Goal: Information Seeking & Learning: Get advice/opinions

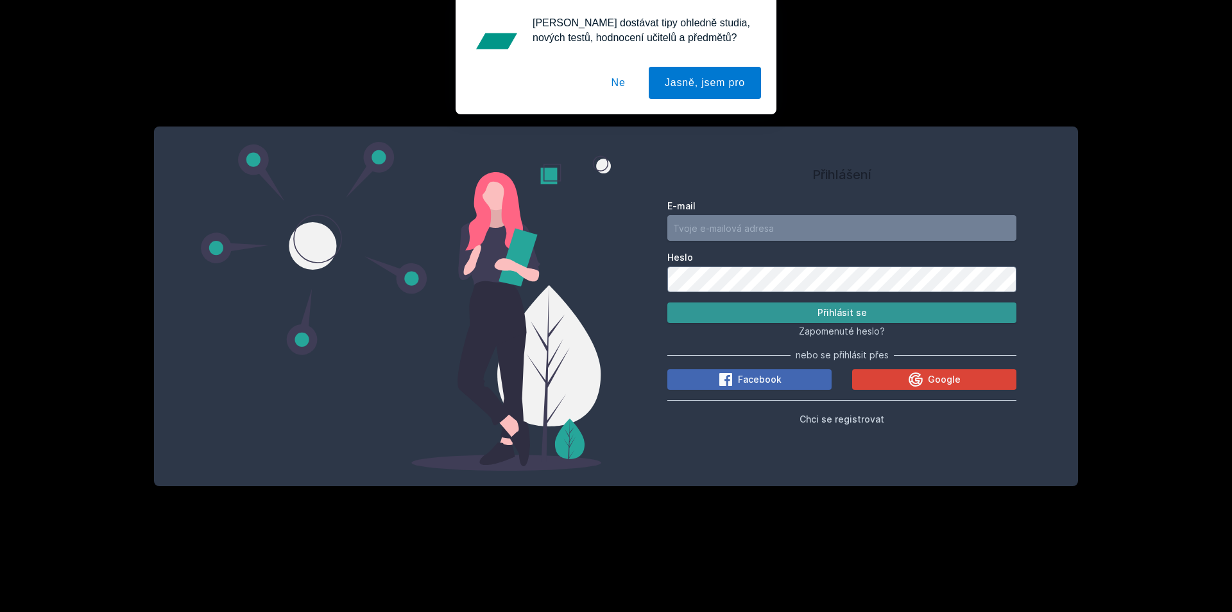
type input "[EMAIL_ADDRESS][DOMAIN_NAME]"
click at [767, 318] on button "Přihlásit se" at bounding box center [841, 312] width 349 height 21
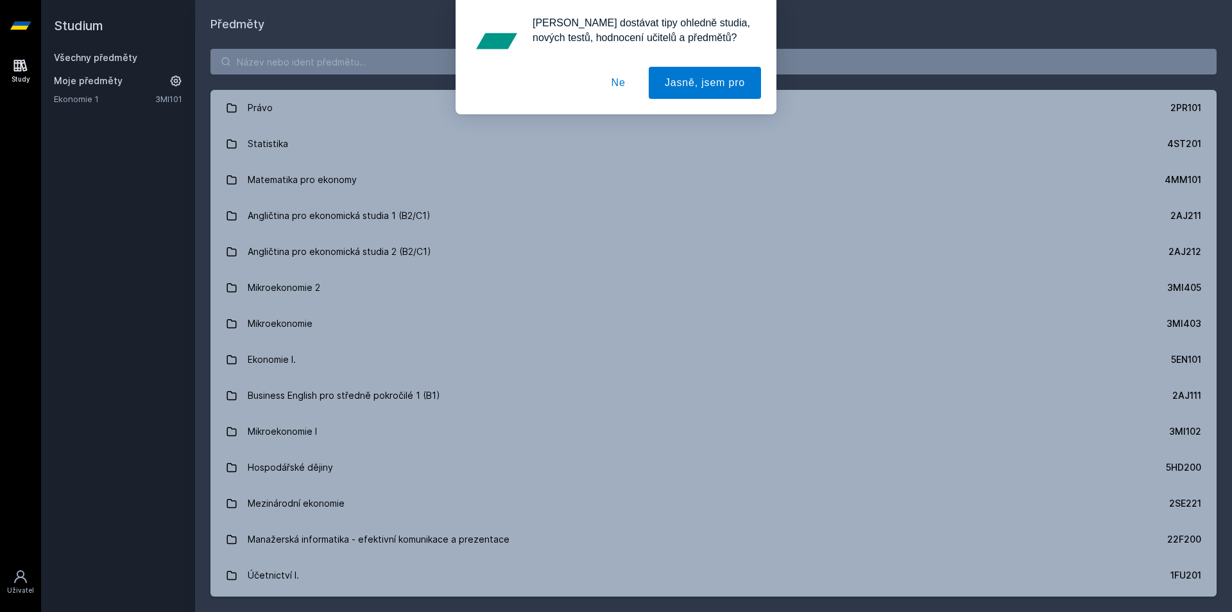
click at [244, 56] on div "[PERSON_NAME] dostávat tipy ohledně studia, nových testů, hodnocení učitelů a p…" at bounding box center [616, 57] width 1232 height 114
click at [278, 64] on div "[PERSON_NAME] dostávat tipy ohledně studia, nových testů, hodnocení učitelů a p…" at bounding box center [616, 57] width 1232 height 114
click at [629, 81] on button "Ne" at bounding box center [618, 83] width 46 height 32
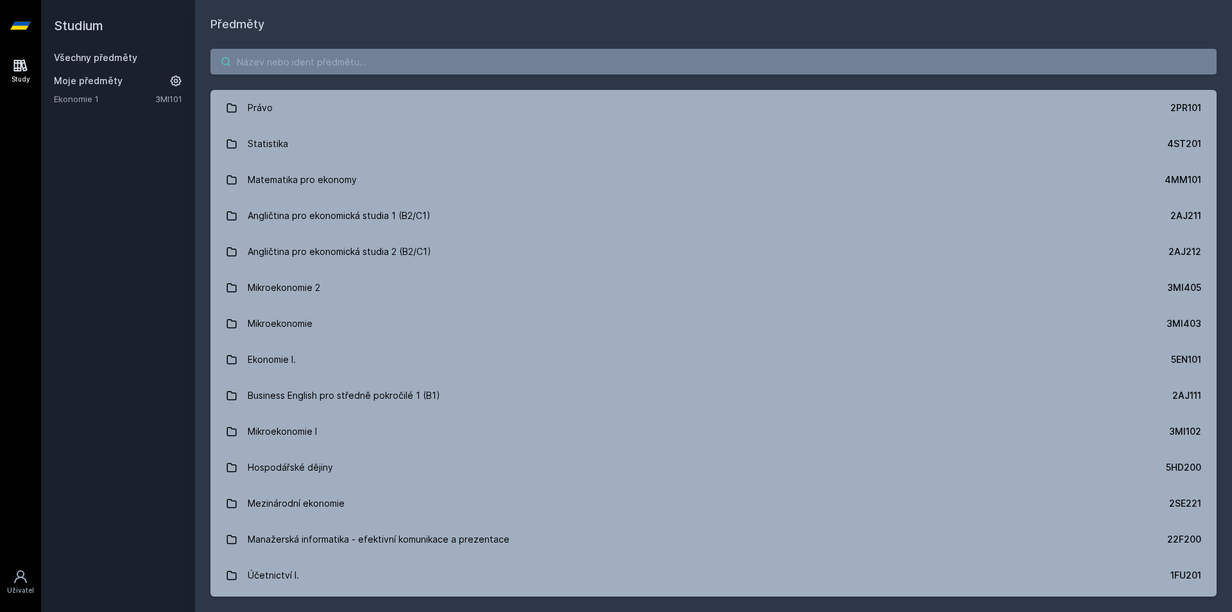
click at [502, 65] on input "search" at bounding box center [713, 62] width 1006 height 26
paste input "Digitální forenzní analýza"
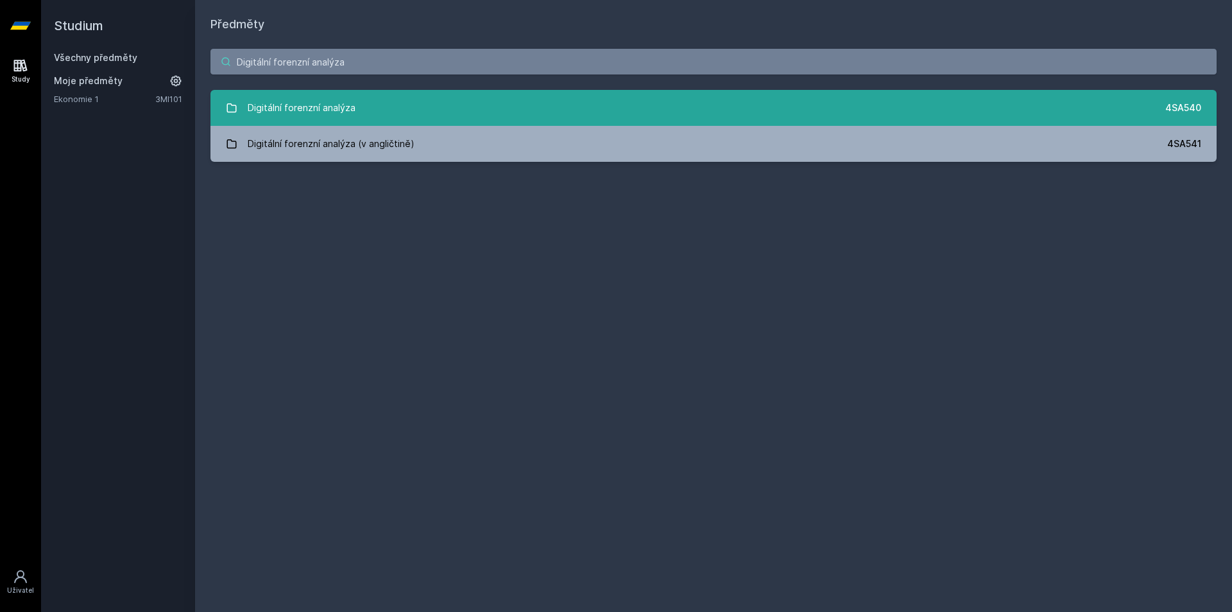
type input "Digitální forenzní analýza"
click at [344, 116] on div "Digitální forenzní analýza" at bounding box center [302, 108] width 108 height 26
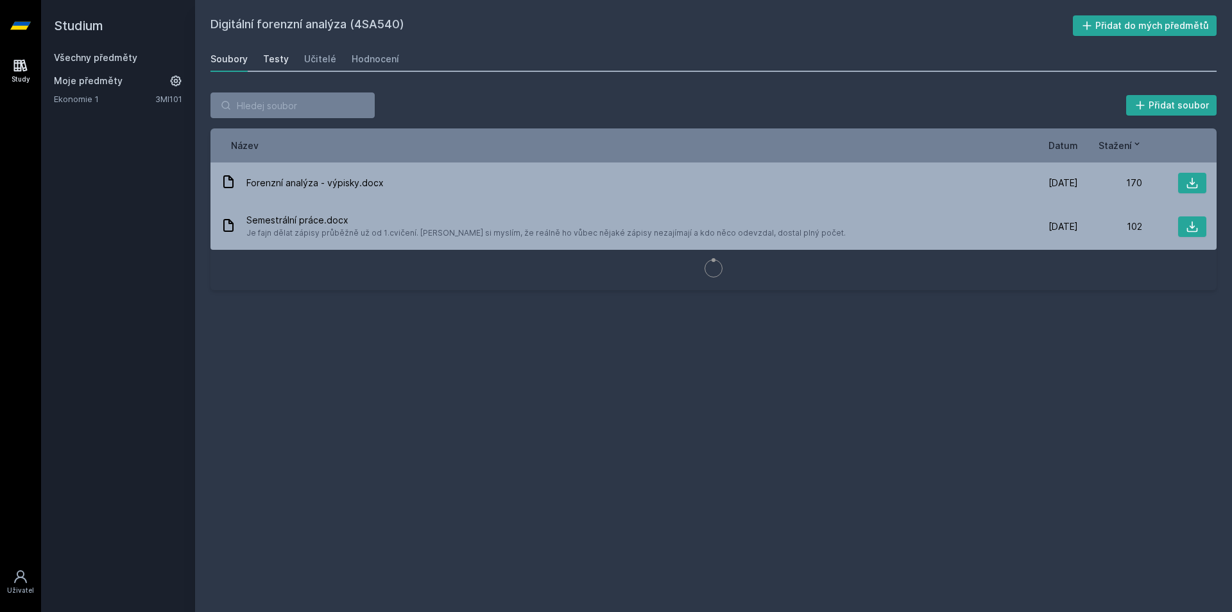
click at [275, 59] on div "Testy" at bounding box center [276, 59] width 26 height 13
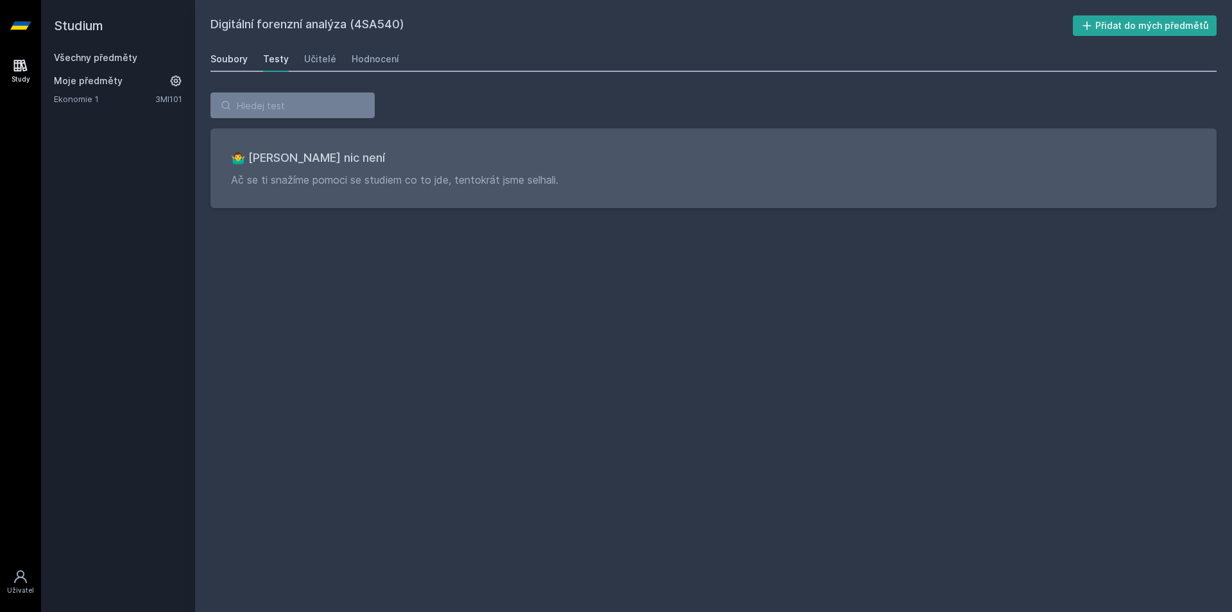
click at [227, 56] on div "Soubory" at bounding box center [228, 59] width 37 height 13
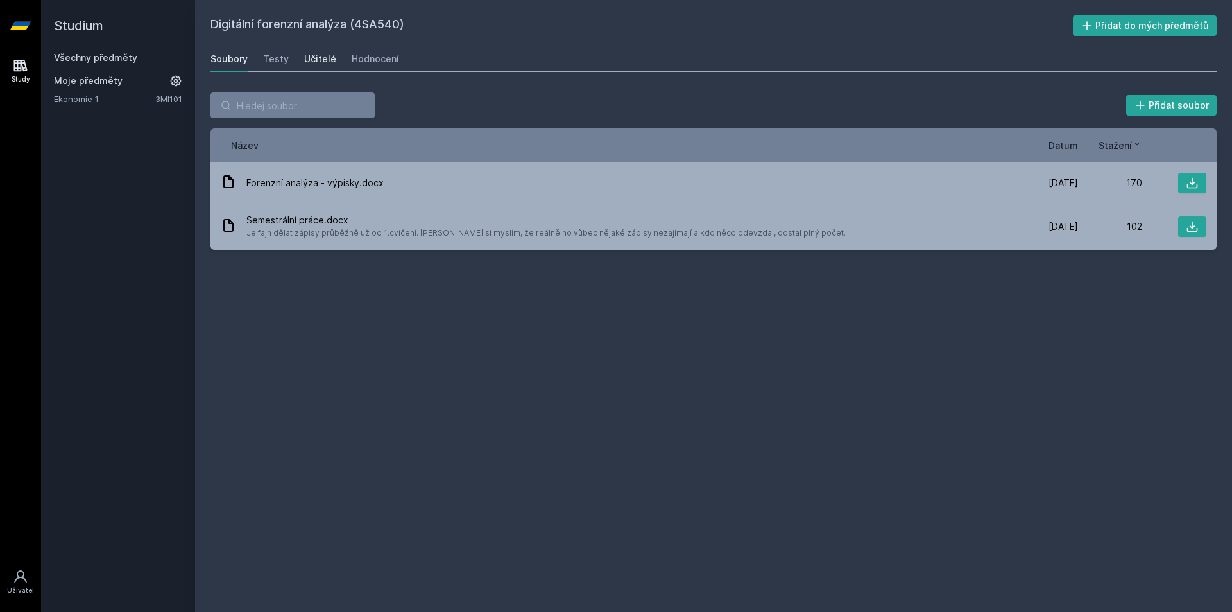
click at [328, 59] on div "Učitelé" at bounding box center [320, 59] width 32 height 13
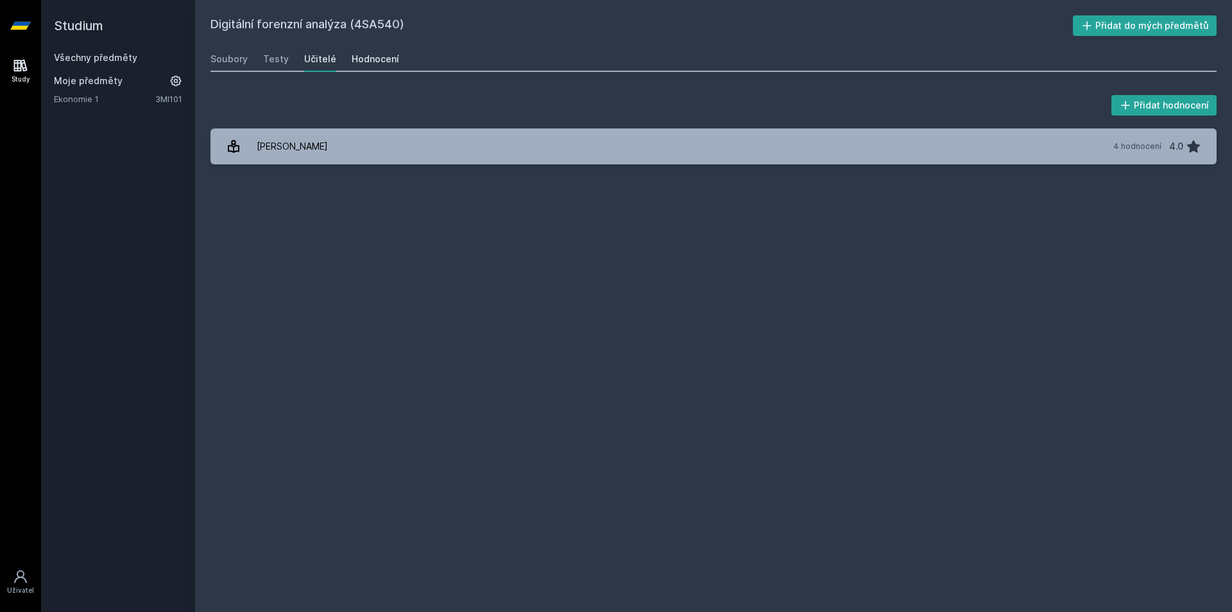
click at [367, 56] on div "Hodnocení" at bounding box center [375, 59] width 47 height 13
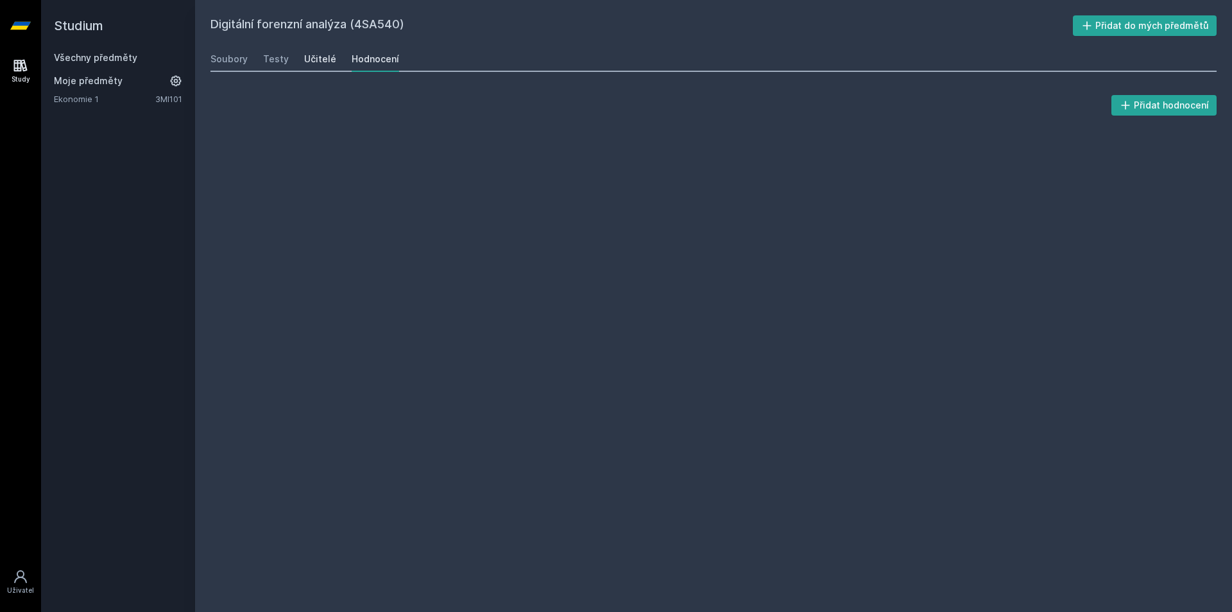
click at [314, 56] on div "Učitelé" at bounding box center [320, 59] width 32 height 13
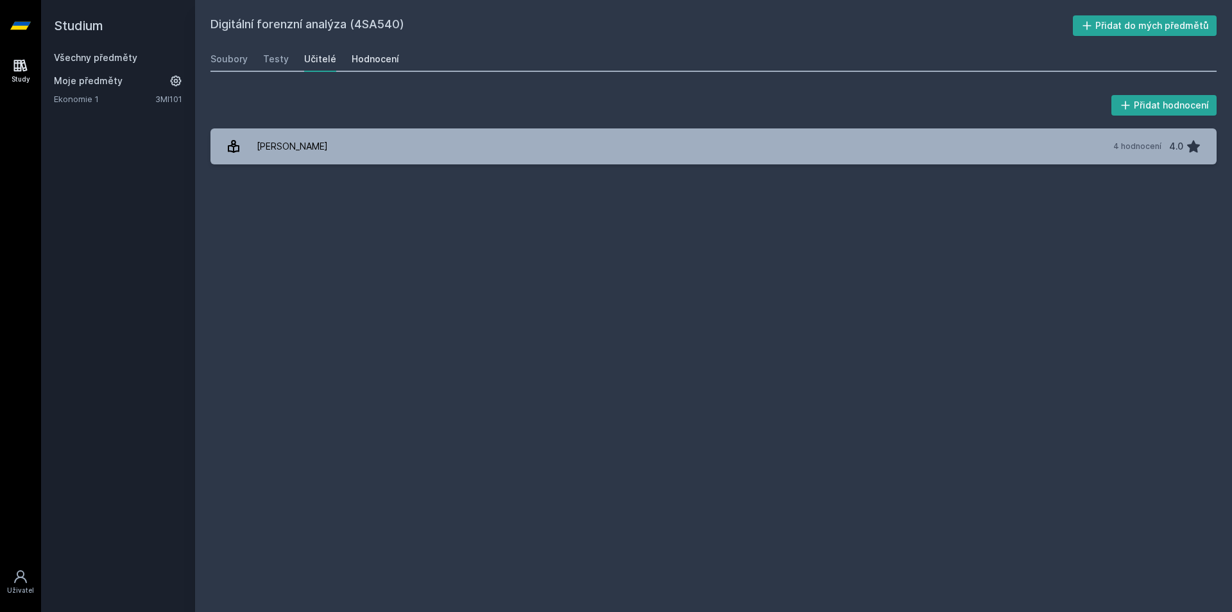
click at [364, 59] on div "Hodnocení" at bounding box center [375, 59] width 47 height 13
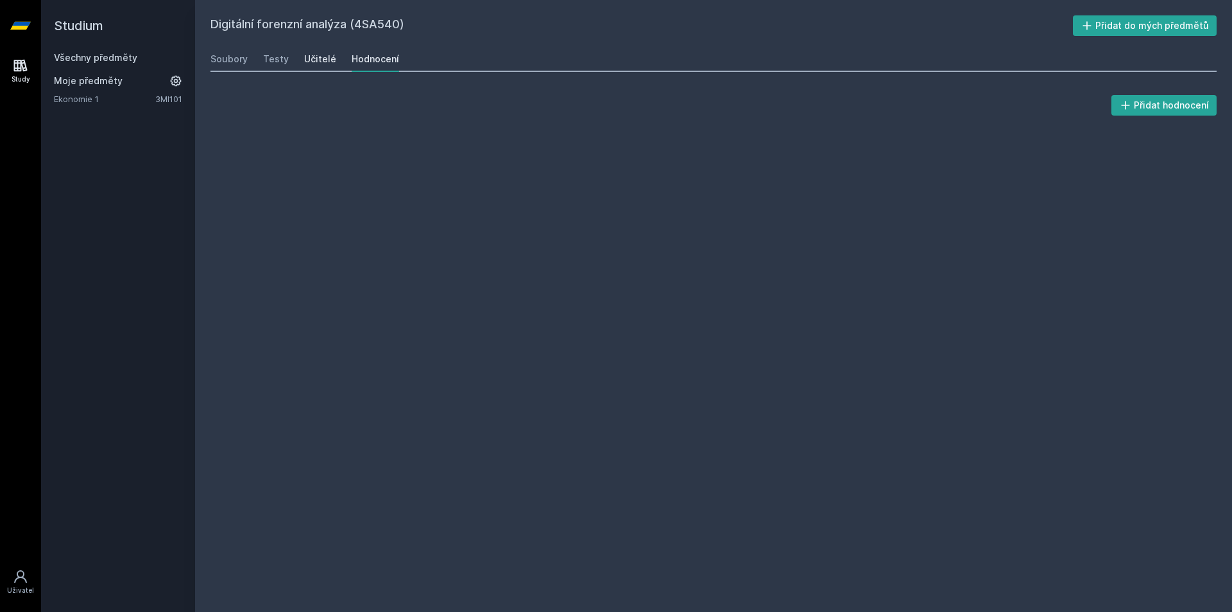
click at [316, 63] on div "Učitelé" at bounding box center [320, 59] width 32 height 13
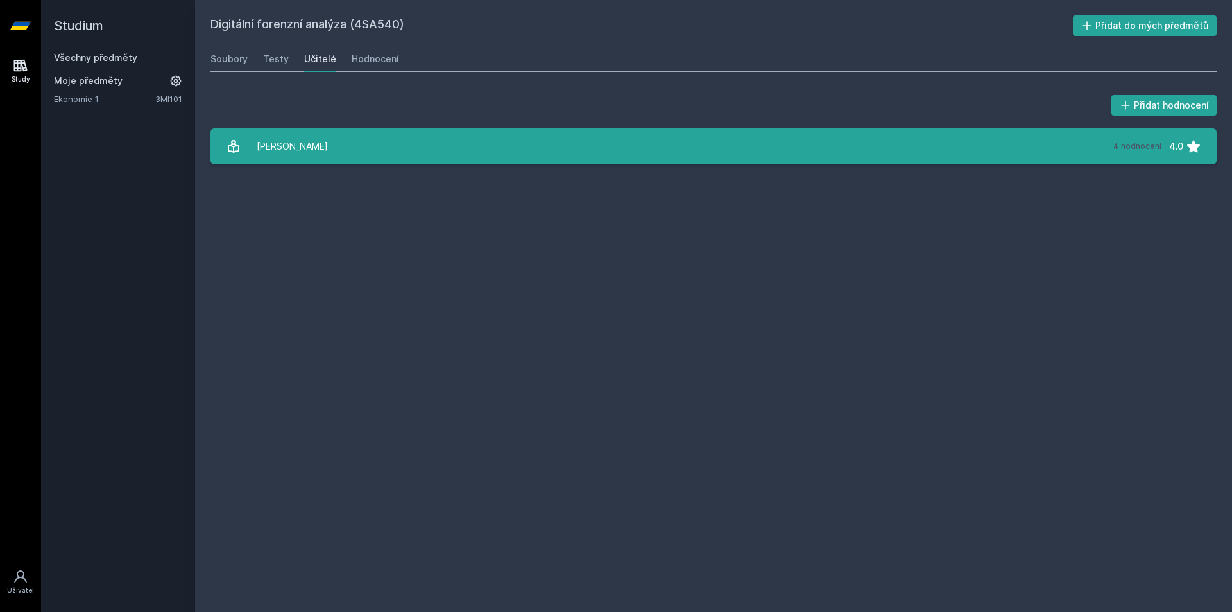
click at [324, 139] on link "[PERSON_NAME] 4 hodnocení 4.0" at bounding box center [713, 146] width 1006 height 36
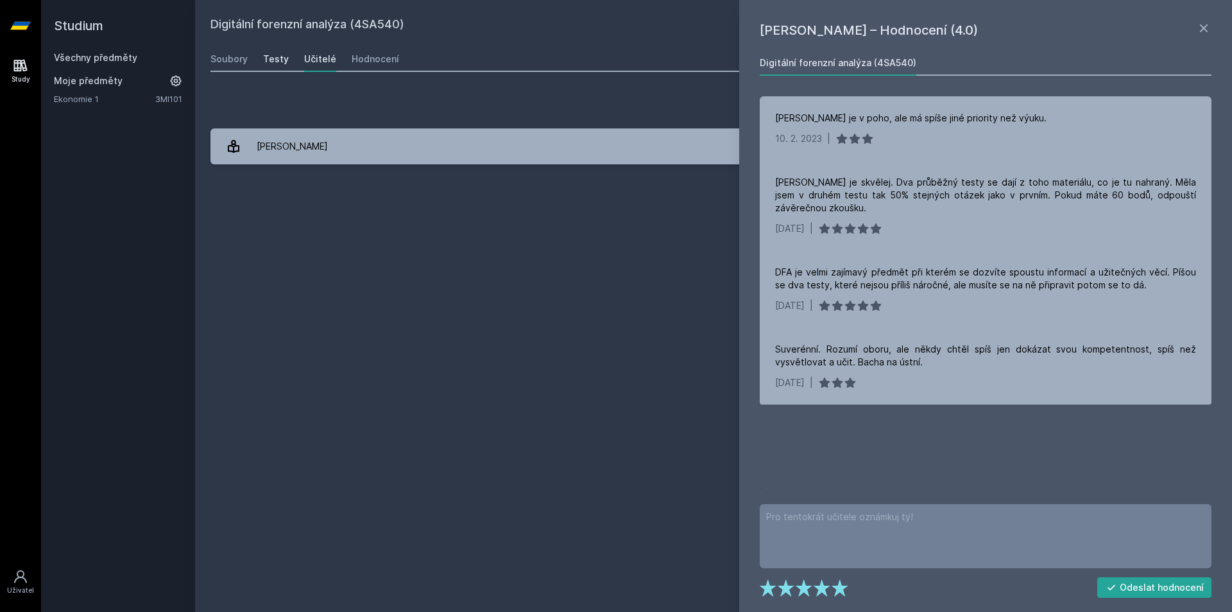
click at [263, 60] on div "Testy" at bounding box center [276, 59] width 26 height 13
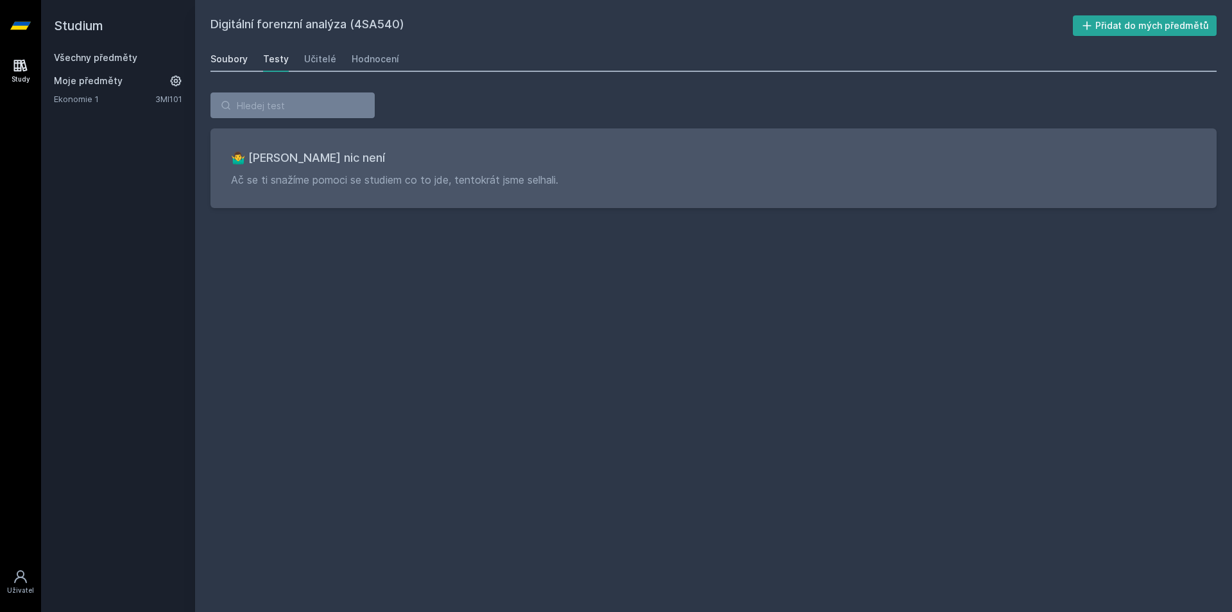
click at [241, 53] on div "Soubory" at bounding box center [228, 59] width 37 height 13
drag, startPoint x: 273, startPoint y: 77, endPoint x: 253, endPoint y: 51, distance: 32.5
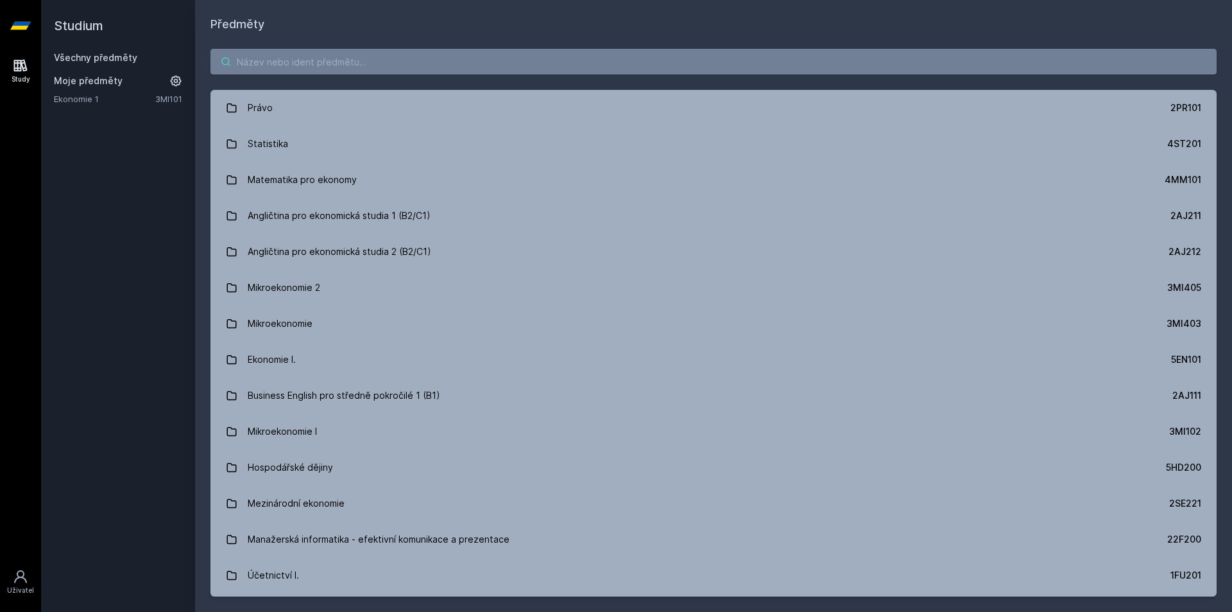
click at [336, 58] on input "search" at bounding box center [713, 62] width 1006 height 26
paste input "4IZ431"
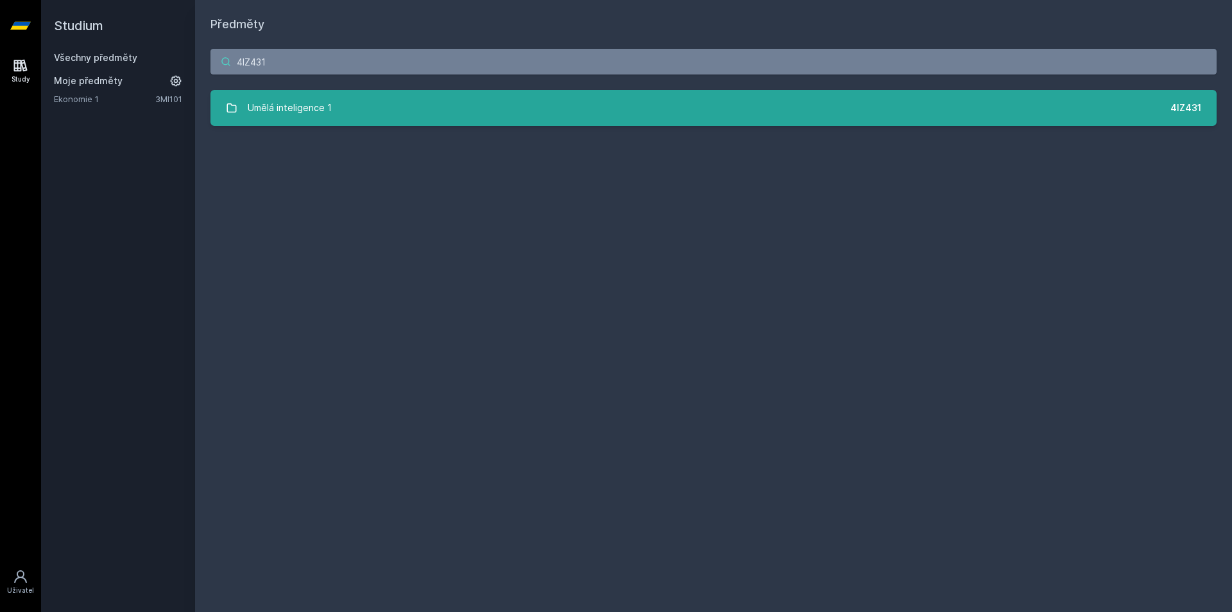
type input "4IZ431"
click at [391, 107] on link "Umělá inteligence 1 4IZ431" at bounding box center [713, 108] width 1006 height 36
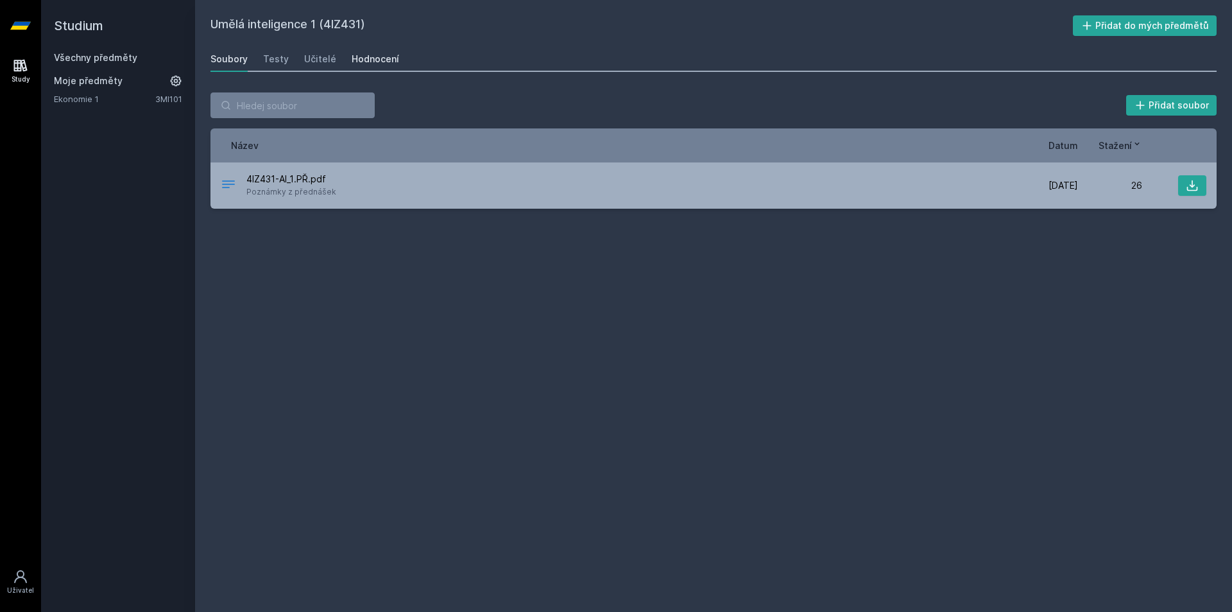
click at [368, 57] on div "Hodnocení" at bounding box center [375, 59] width 47 height 13
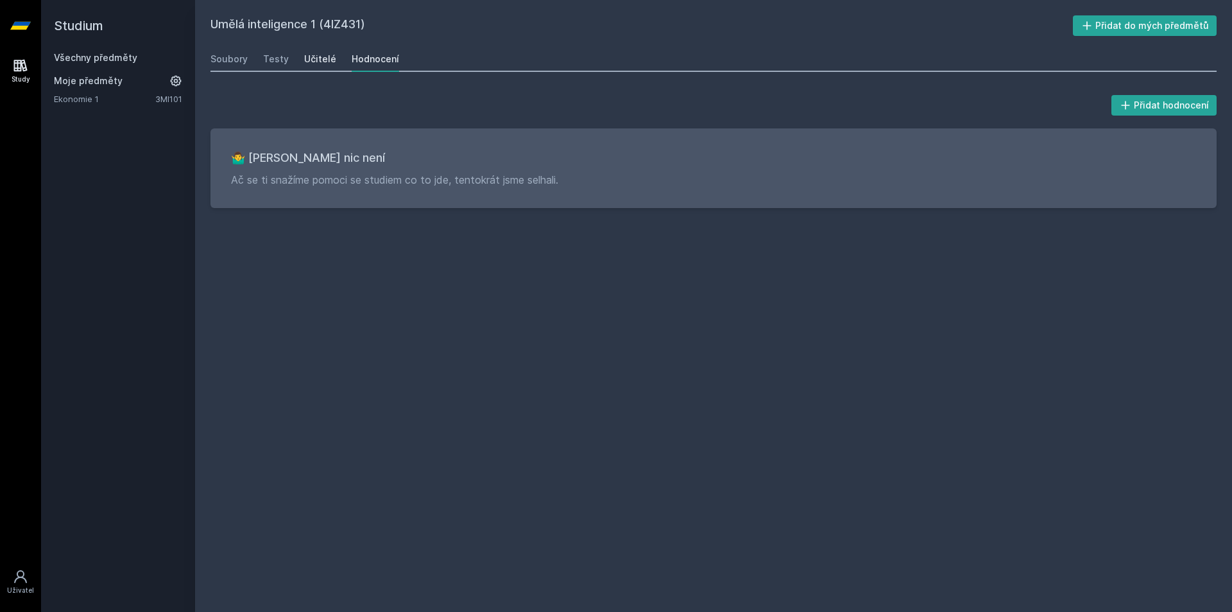
click at [304, 60] on div "Učitelé" at bounding box center [320, 59] width 32 height 13
click at [272, 58] on div "Testy" at bounding box center [276, 59] width 26 height 13
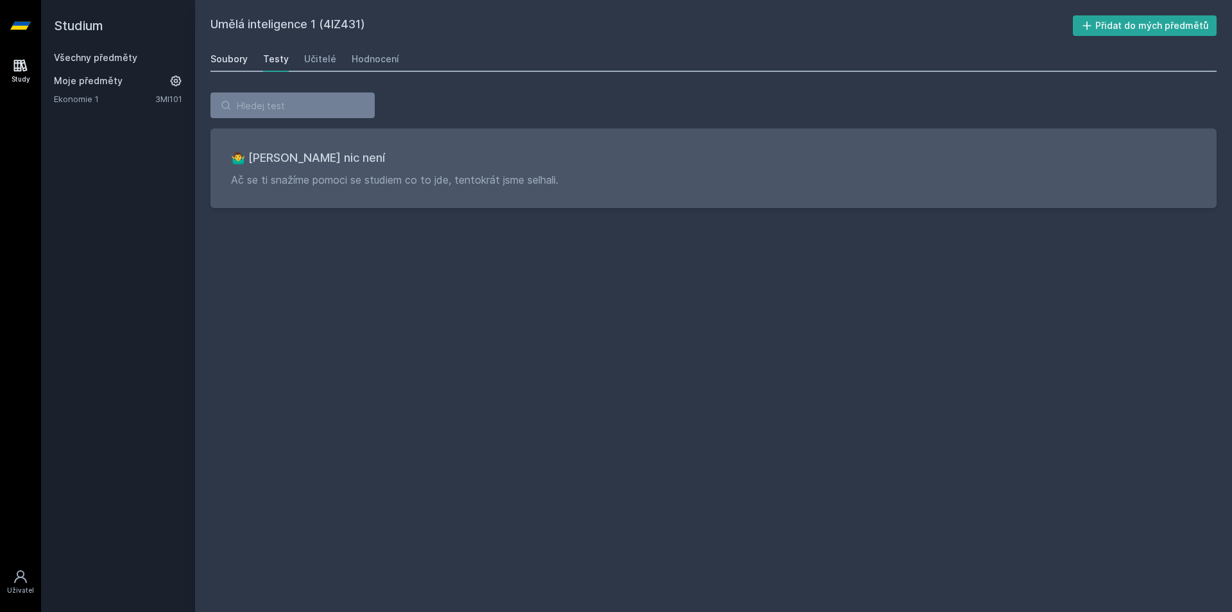
click at [228, 58] on div "Soubory" at bounding box center [228, 59] width 37 height 13
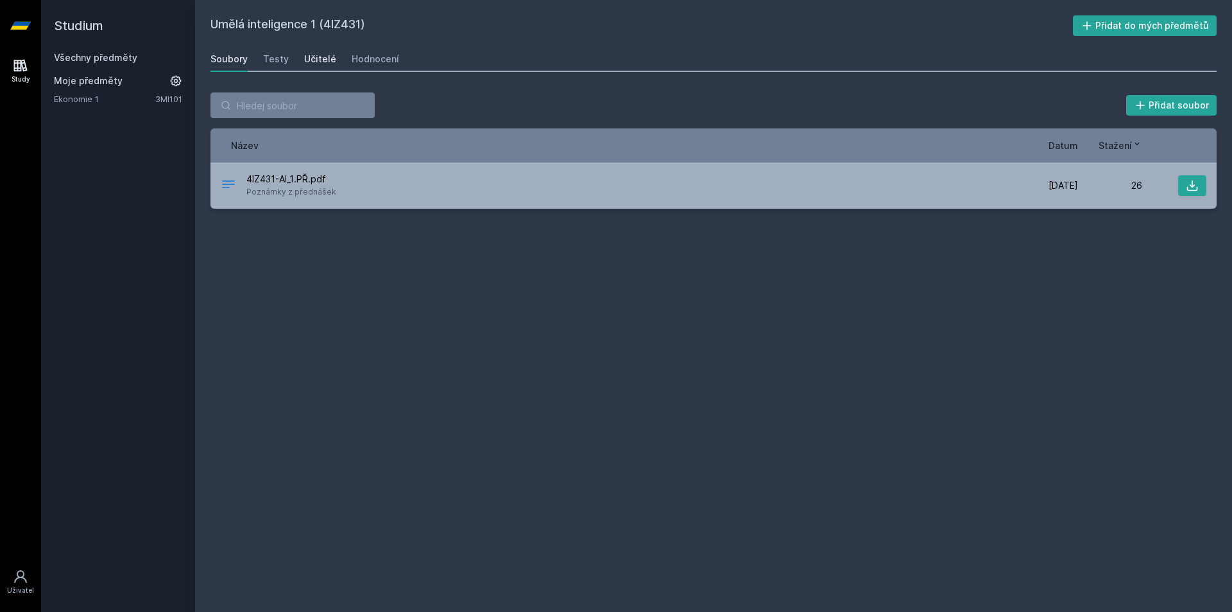
click at [304, 62] on div "Učitelé" at bounding box center [320, 59] width 32 height 13
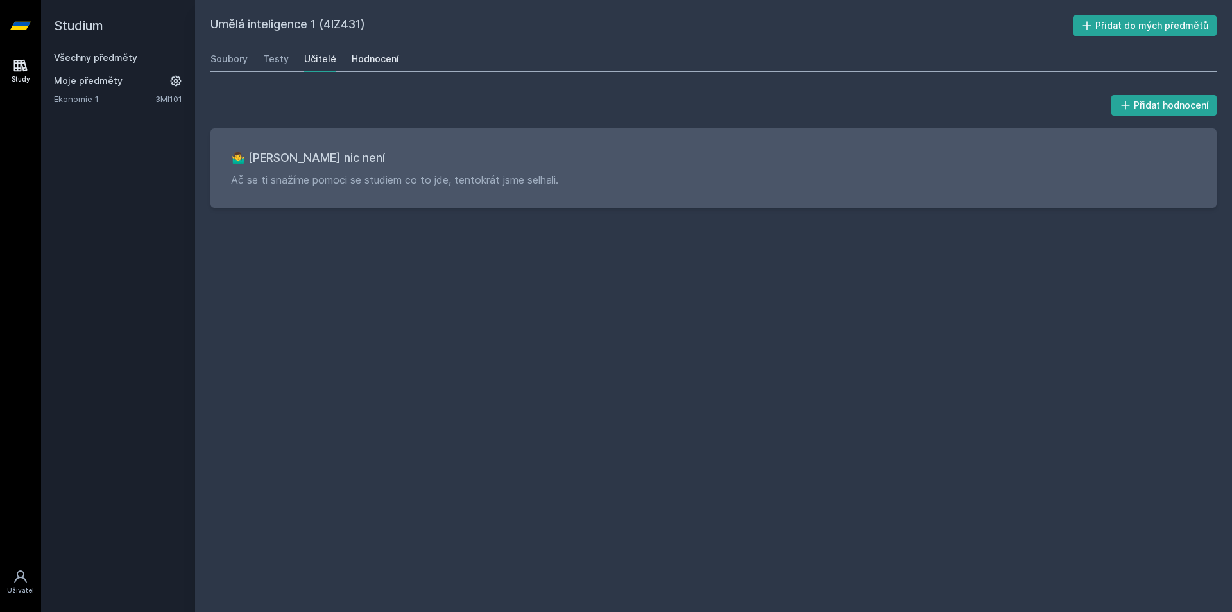
click at [352, 60] on div "Hodnocení" at bounding box center [375, 59] width 47 height 13
click at [320, 62] on div "Učitelé" at bounding box center [320, 59] width 32 height 13
click at [243, 64] on div "Soubory" at bounding box center [228, 59] width 37 height 13
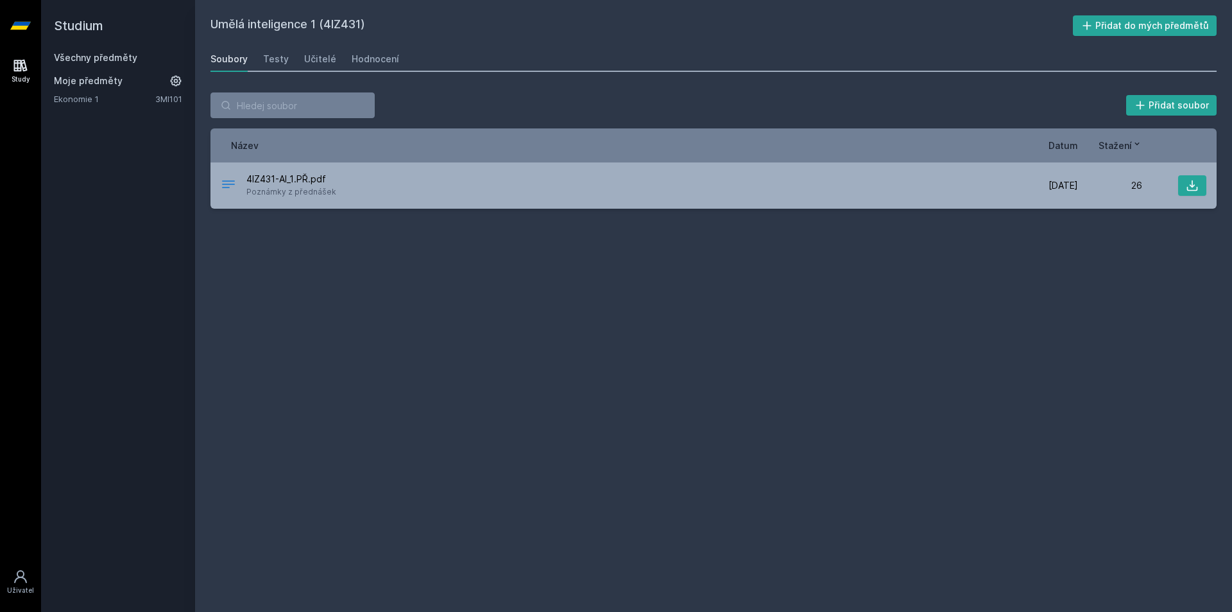
click at [66, 57] on link "Všechny předměty" at bounding box center [95, 57] width 83 height 11
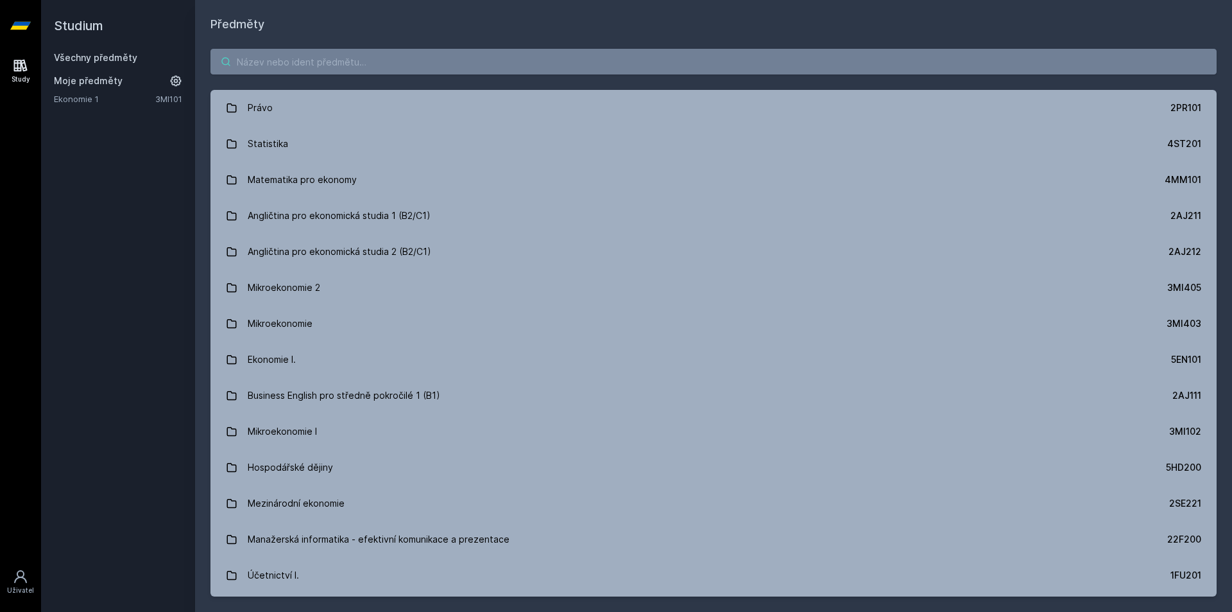
click at [278, 60] on input "search" at bounding box center [713, 62] width 1006 height 26
paste input "4SA617"
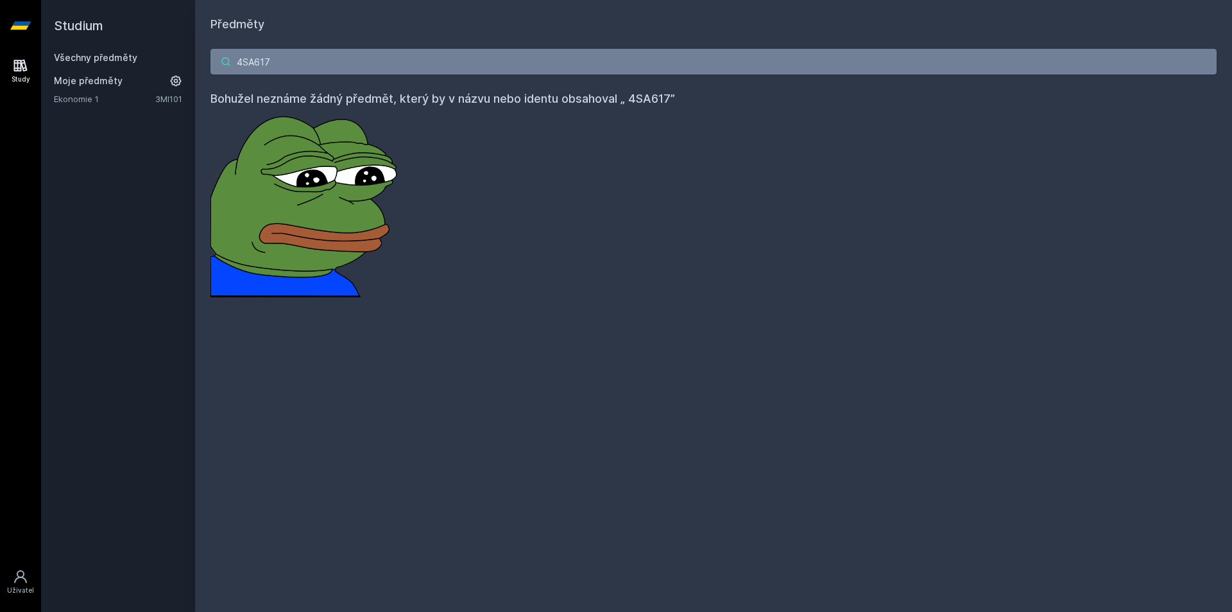
click at [243, 65] on input "4SA617" at bounding box center [713, 62] width 1006 height 26
type input "4SA617"
drag, startPoint x: 310, startPoint y: 64, endPoint x: 113, endPoint y: 74, distance: 197.2
click at [113, 74] on div "Studium Všechny předměty Moje předměty Ekonomie 1 3MI101 Předměty 4SA617 Bohuže…" at bounding box center [636, 306] width 1191 height 612
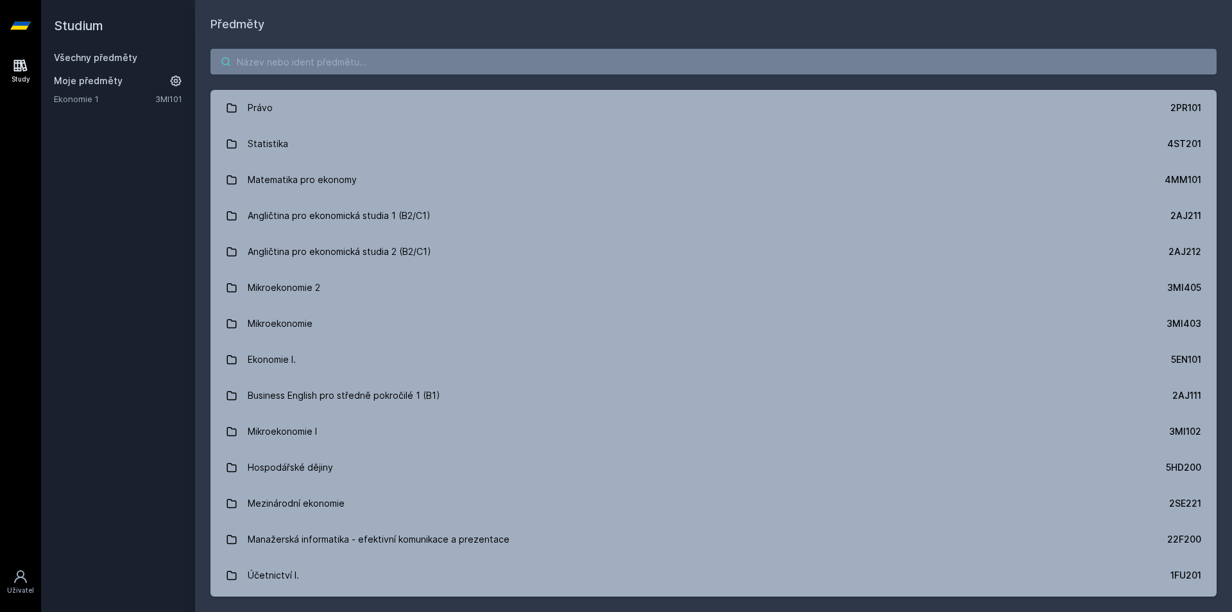
click at [407, 65] on input "search" at bounding box center [713, 62] width 1006 height 26
paste input "4SA612"
type input "4SA612"
click at [409, 68] on input "search" at bounding box center [713, 62] width 1006 height 26
paste input "4IT474"
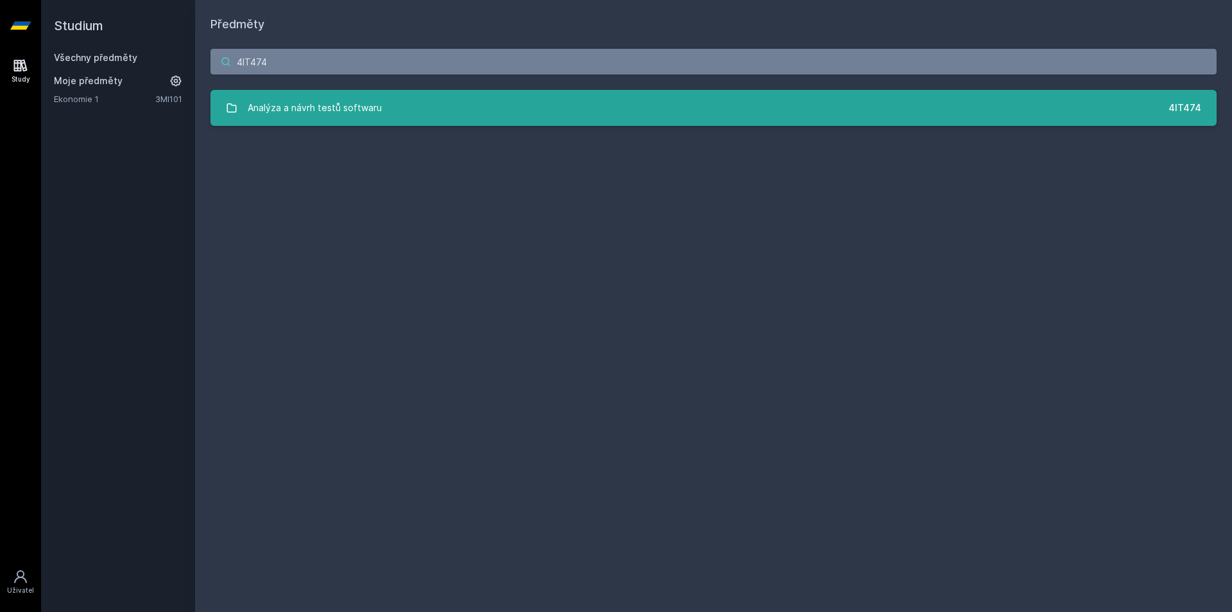
type input "4IT474"
click at [449, 121] on link "Analýza a návrh testů softwaru 4IT474" at bounding box center [713, 108] width 1006 height 36
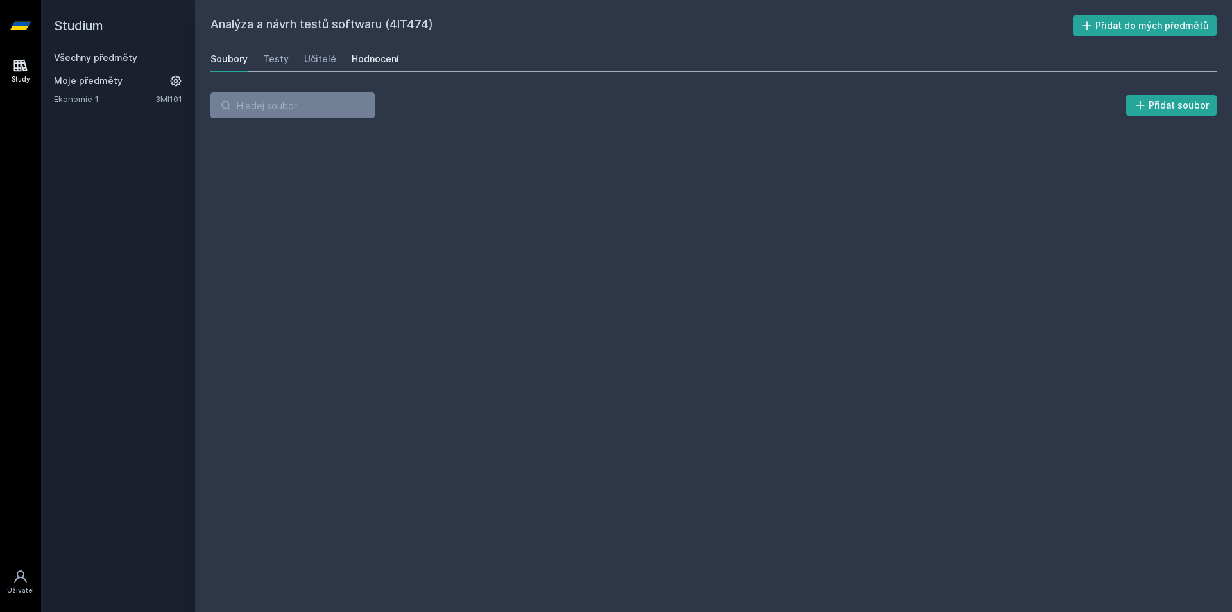
click at [353, 63] on div "Hodnocení" at bounding box center [375, 59] width 47 height 13
click at [330, 63] on div "Učitelé" at bounding box center [320, 59] width 32 height 13
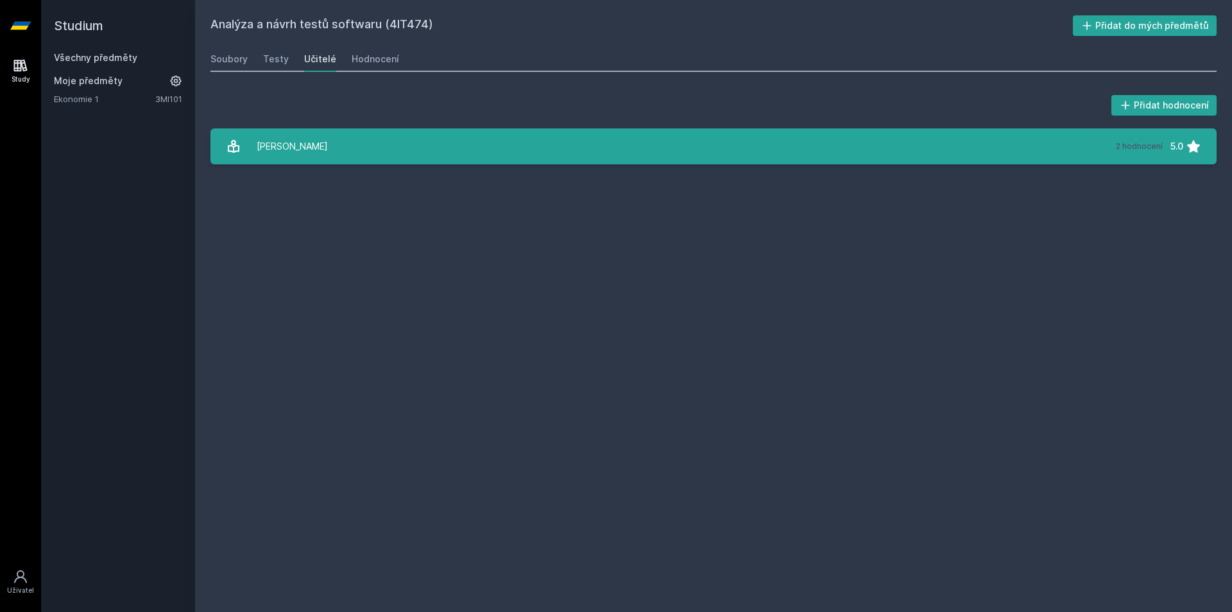
click at [303, 139] on div "Grössl Zdeněk" at bounding box center [292, 146] width 71 height 26
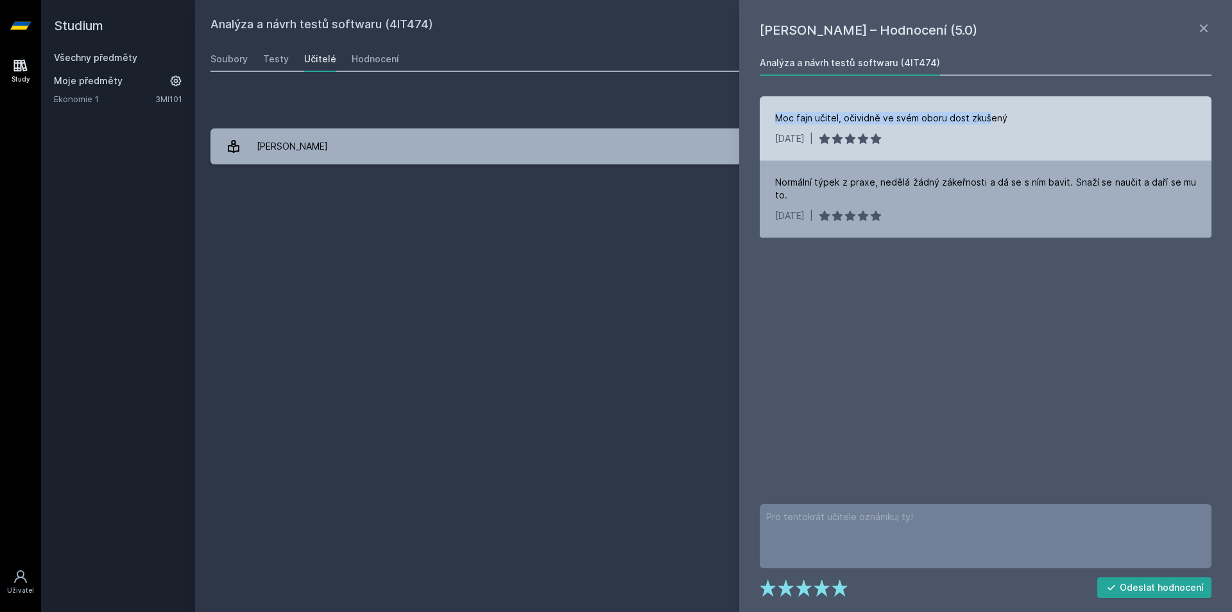
drag, startPoint x: 778, startPoint y: 123, endPoint x: 986, endPoint y: 123, distance: 208.5
click at [986, 123] on div "Moc fajn učitel, očividně ve svém oboru dost zkušený" at bounding box center [891, 118] width 232 height 13
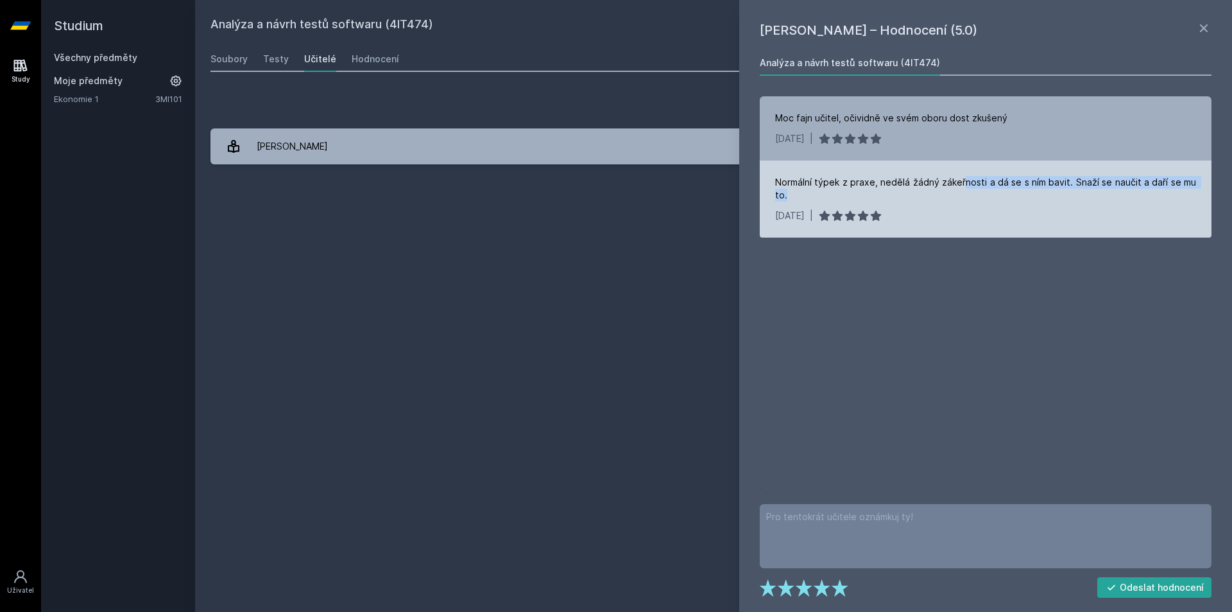
drag, startPoint x: 828, startPoint y: 192, endPoint x: 954, endPoint y: 185, distance: 125.3
click at [957, 185] on div "Normální týpek z praxe, nedělá žádný zákeřnosti a dá se s ním bavit. Snaží se n…" at bounding box center [985, 189] width 421 height 26
click at [941, 183] on div "Normální týpek z praxe, nedělá žádný zákeřnosti a dá se s ním bavit. Snaží se n…" at bounding box center [985, 189] width 421 height 26
drag, startPoint x: 923, startPoint y: 180, endPoint x: 898, endPoint y: 202, distance: 33.2
click at [898, 202] on div "Normální týpek z praxe, nedělá žádný zákeřnosti a dá se s ním bavit. Snaží se n…" at bounding box center [986, 198] width 452 height 77
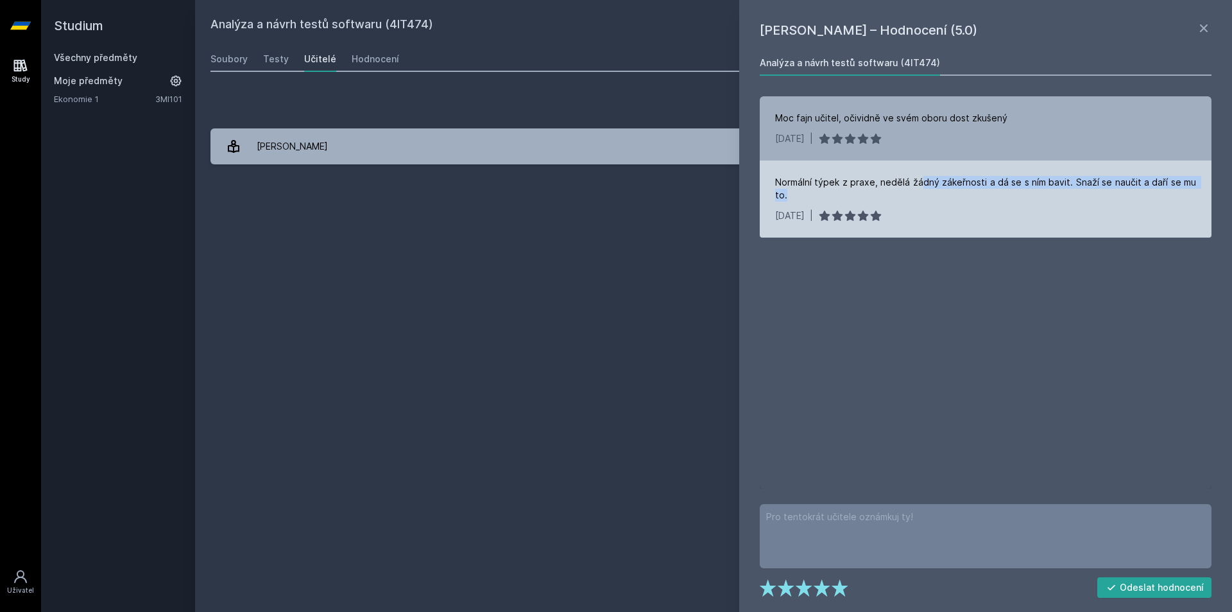
click at [898, 202] on div "Normální týpek z praxe, nedělá žádný zákeřnosti a dá se s ním bavit. Snaží se n…" at bounding box center [986, 198] width 452 height 77
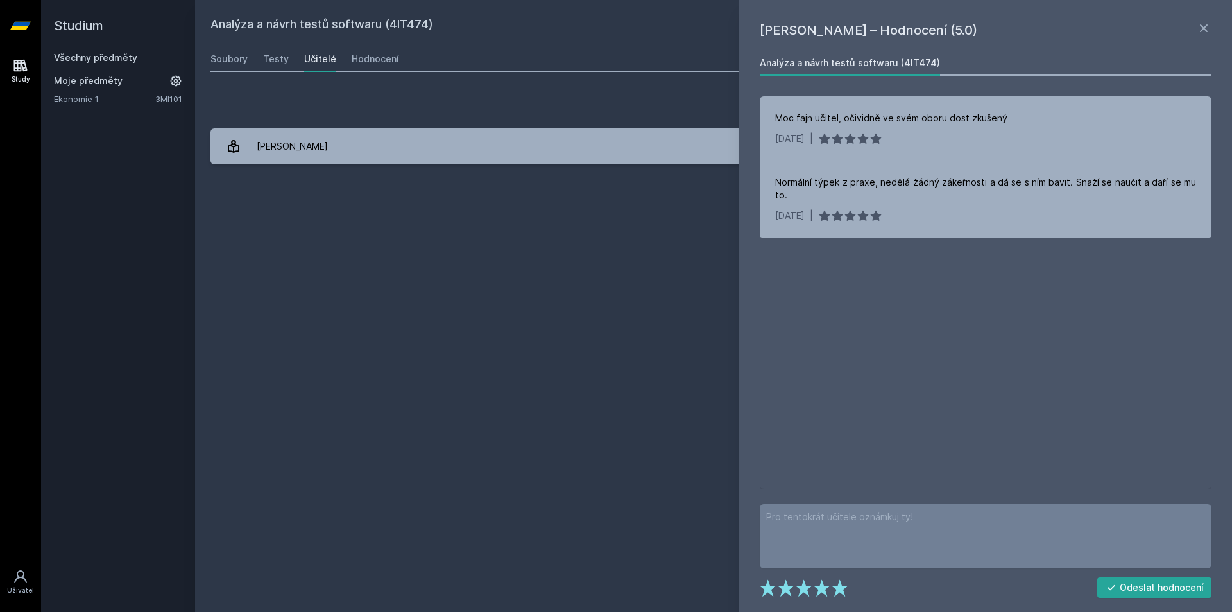
click at [89, 28] on h2 "Studium" at bounding box center [118, 25] width 128 height 51
click at [83, 51] on div "Všechny předměty" at bounding box center [118, 57] width 128 height 13
click at [83, 58] on link "Všechny předměty" at bounding box center [95, 57] width 83 height 11
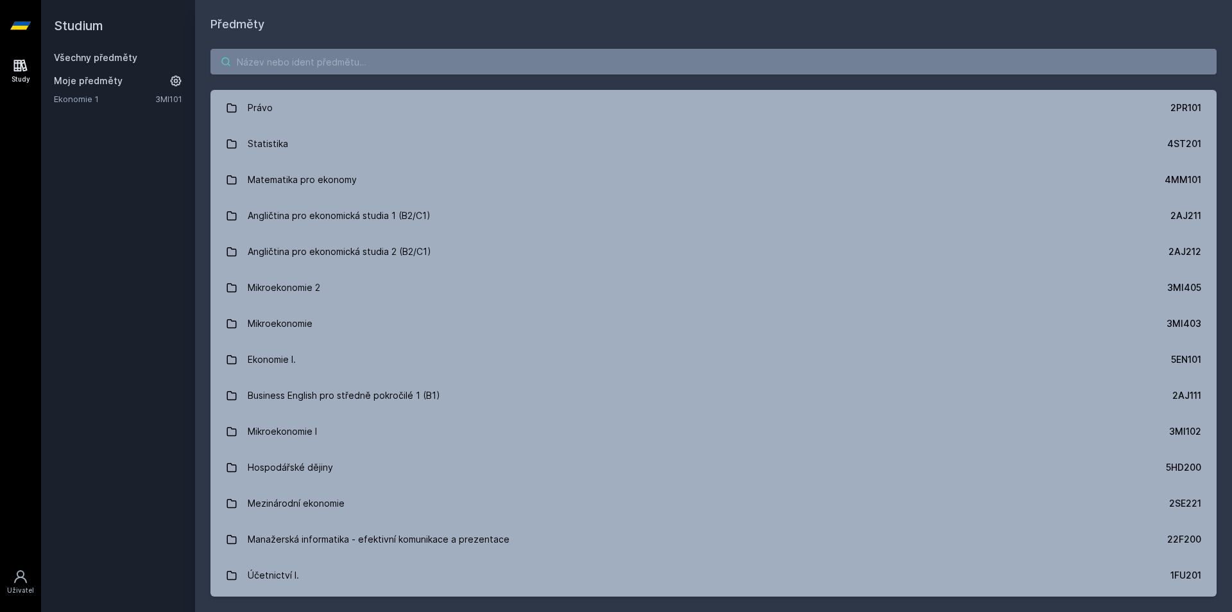
click at [275, 64] on input "search" at bounding box center [713, 62] width 1006 height 26
paste input "4SA540"
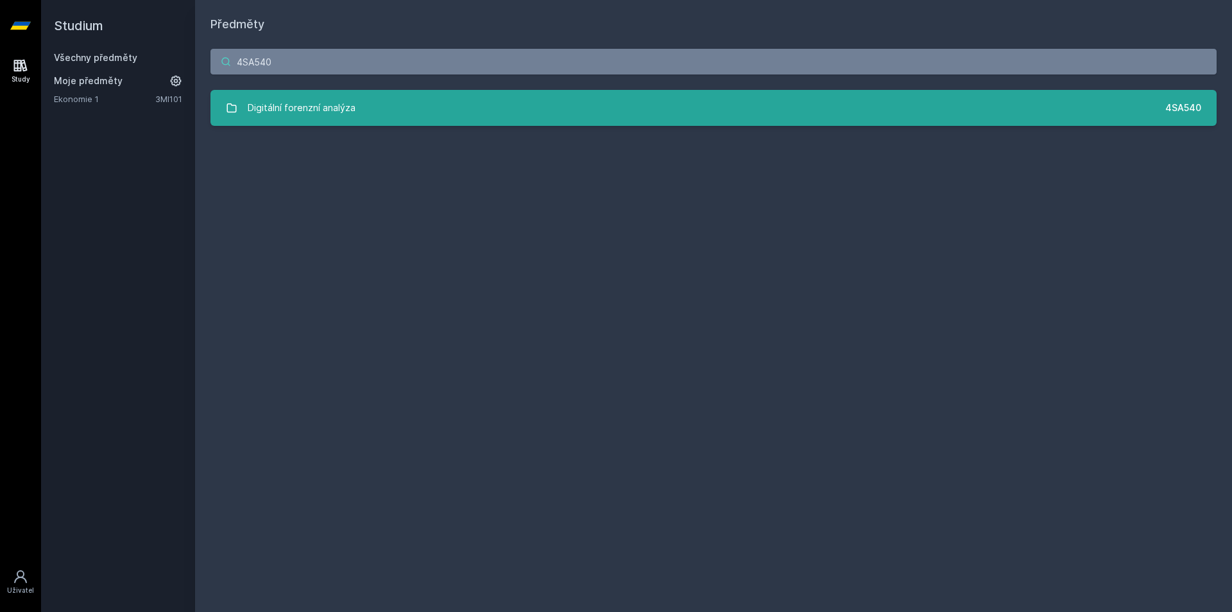
type input "4SA540"
click at [351, 112] on div "Digitální forenzní analýza" at bounding box center [302, 108] width 108 height 26
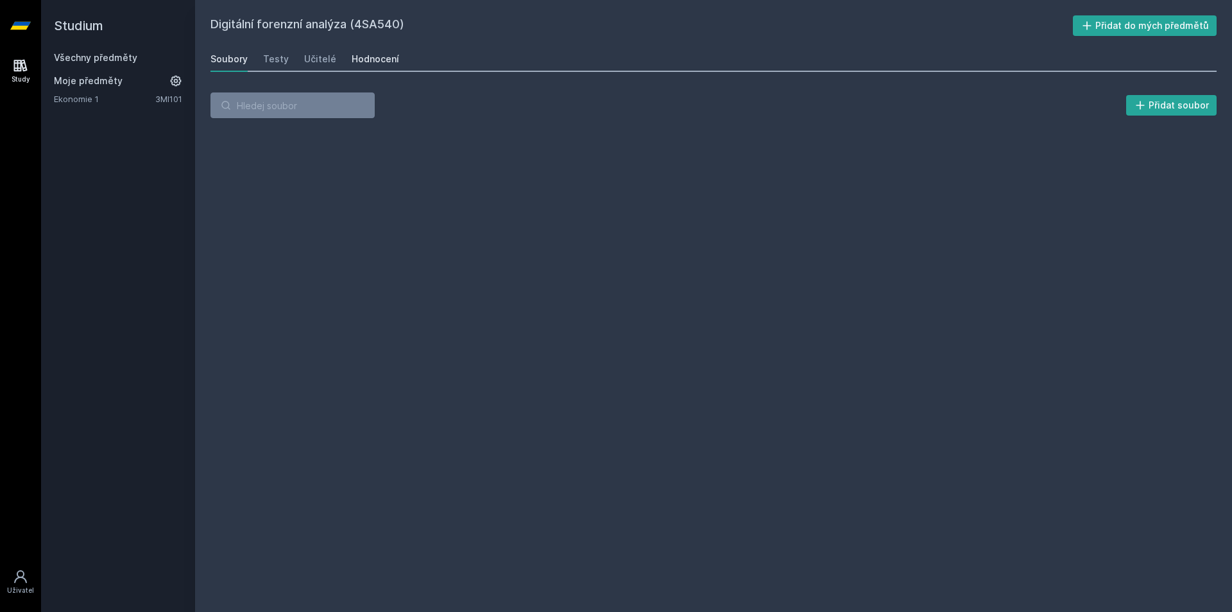
click at [359, 52] on link "Hodnocení" at bounding box center [375, 59] width 47 height 26
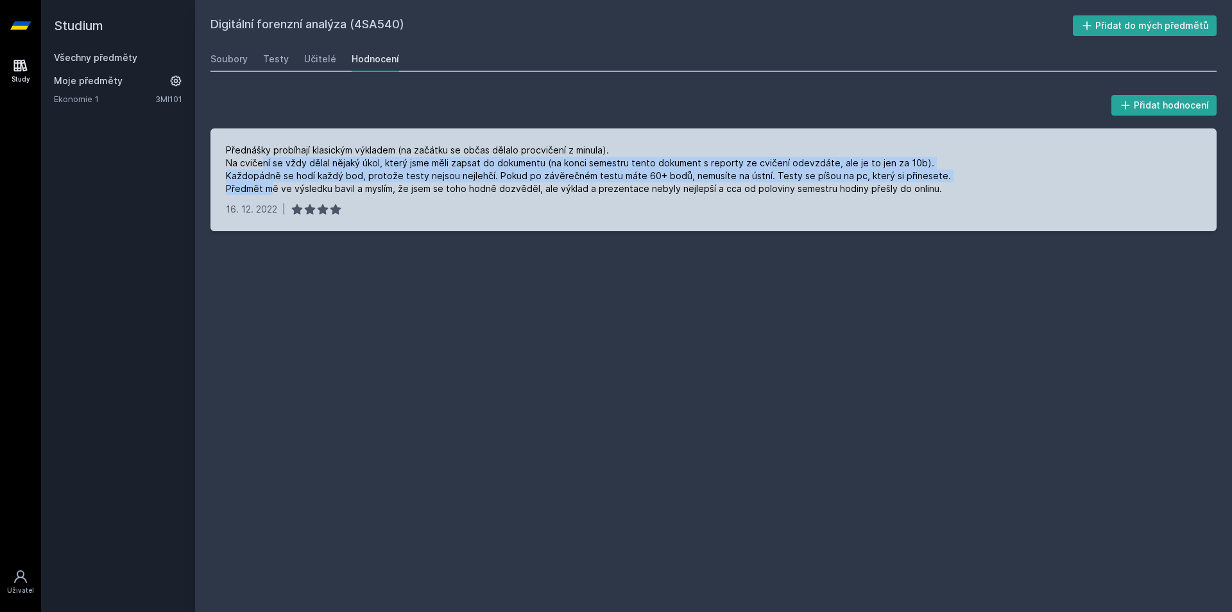
drag, startPoint x: 263, startPoint y: 166, endPoint x: 269, endPoint y: 193, distance: 27.7
click at [269, 193] on div "Přednášky probíhají klasickým výkladem (na začátku se občas dělalo procvičení z…" at bounding box center [588, 169] width 725 height 51
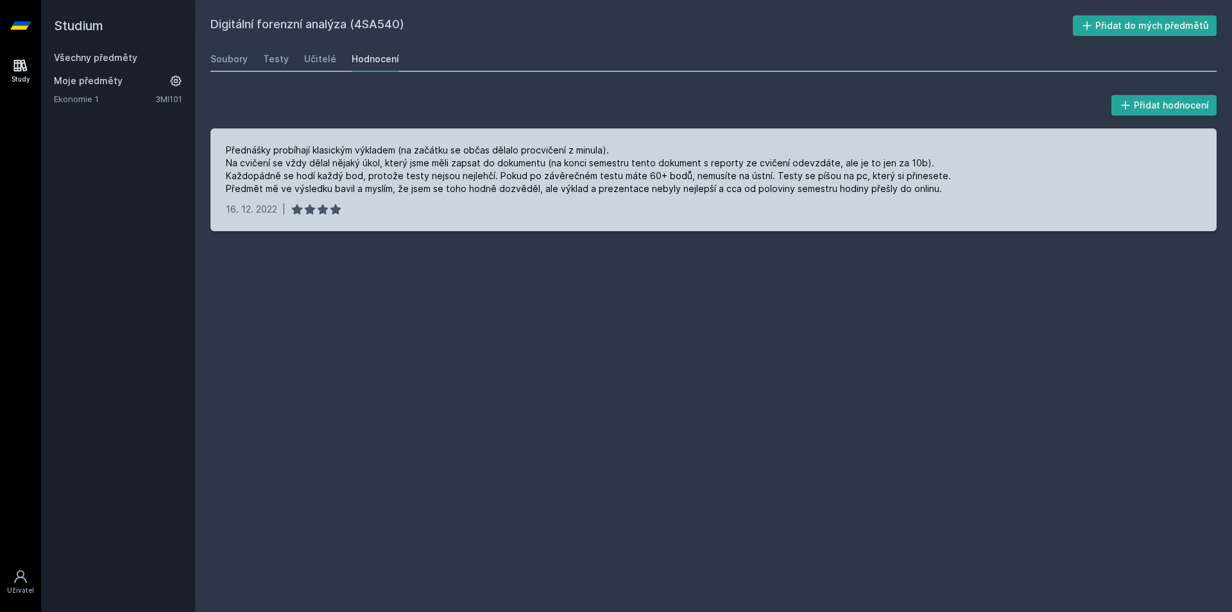
click at [277, 192] on div "Přednášky probíhají klasickým výkladem (na začátku se občas dělalo procvičení z…" at bounding box center [588, 169] width 725 height 51
drag, startPoint x: 335, startPoint y: 190, endPoint x: 812, endPoint y: 187, distance: 477.4
click at [812, 187] on div "Přednášky probíhají klasickým výkladem (na začátku se občas dělalo procvičení z…" at bounding box center [588, 169] width 725 height 51
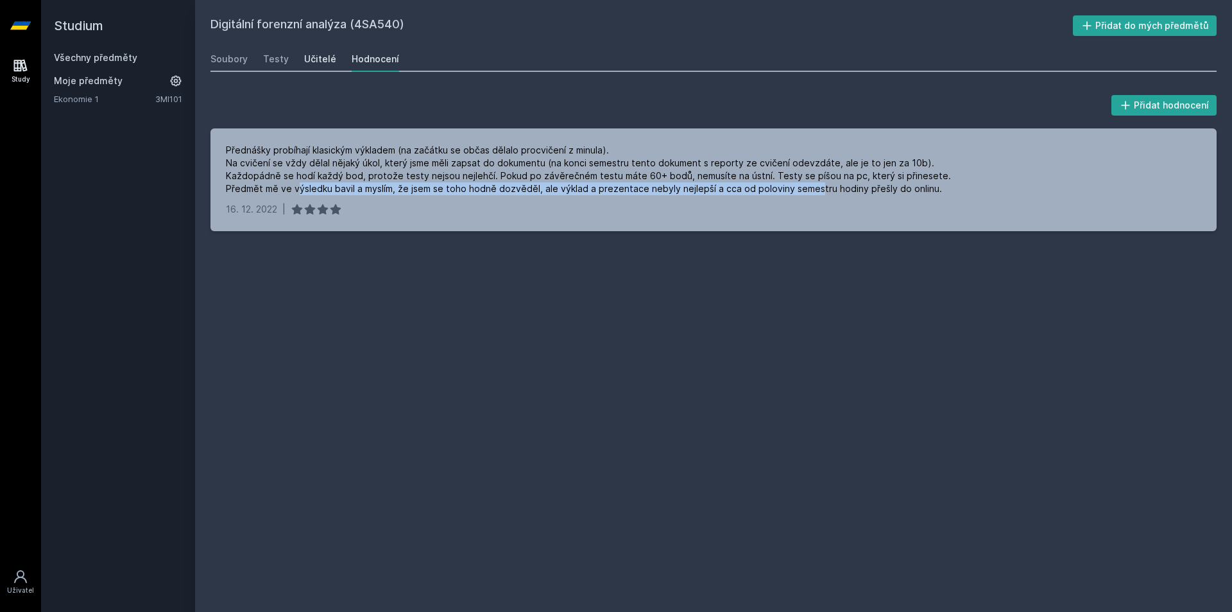
click at [329, 62] on div "Učitelé" at bounding box center [320, 59] width 32 height 13
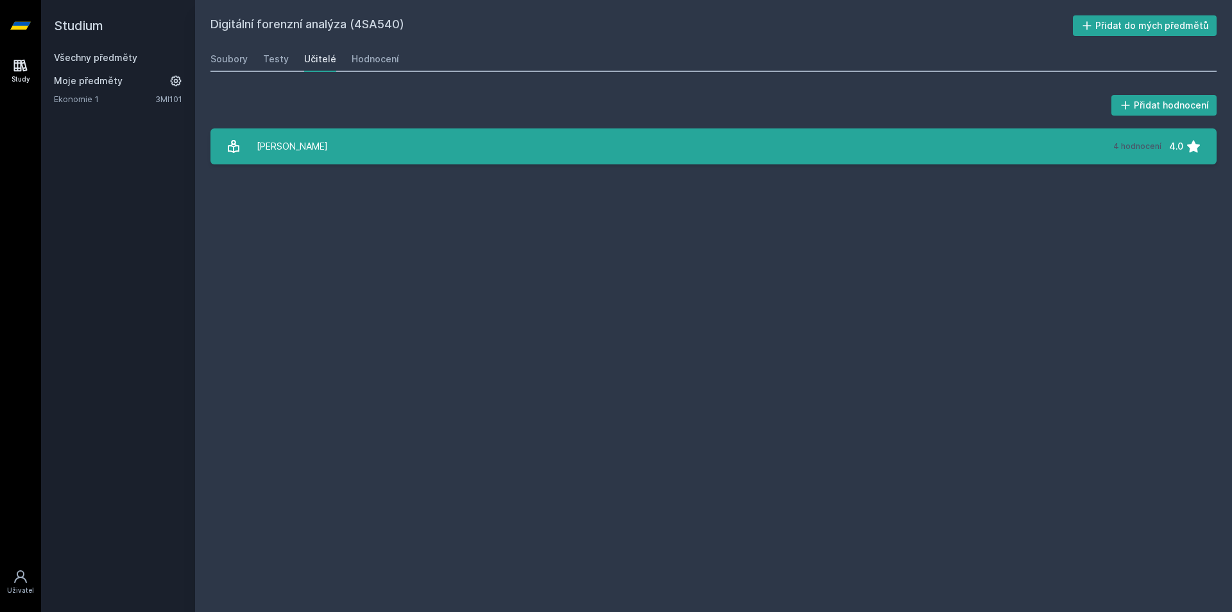
click at [300, 138] on div "[PERSON_NAME]" at bounding box center [292, 146] width 71 height 26
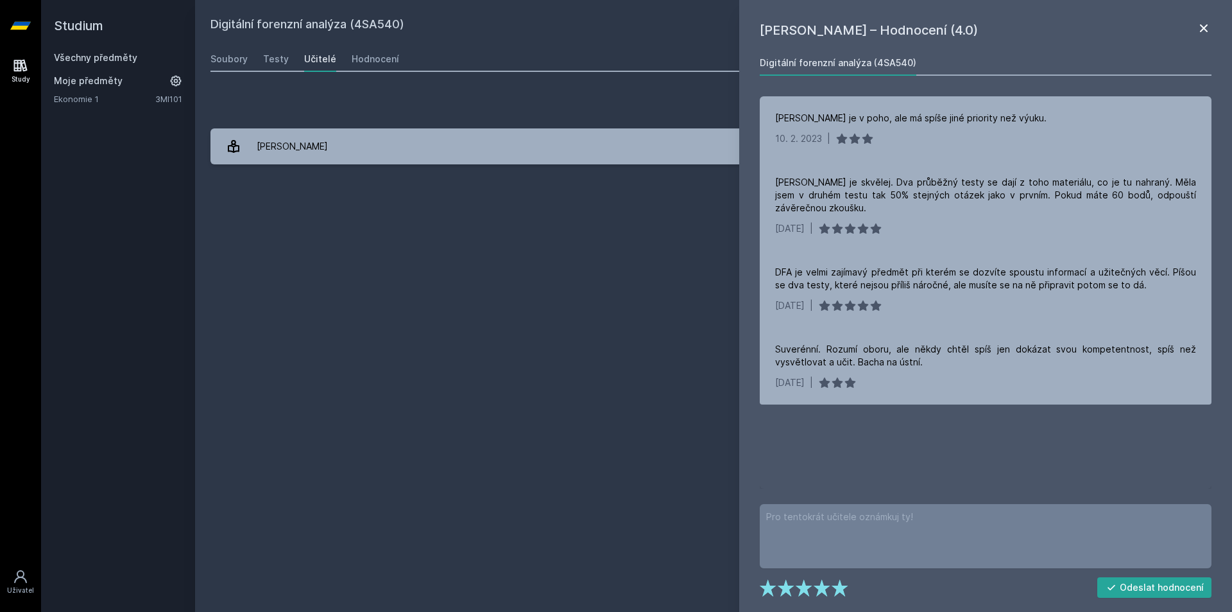
click at [1203, 33] on icon at bounding box center [1203, 28] width 15 height 15
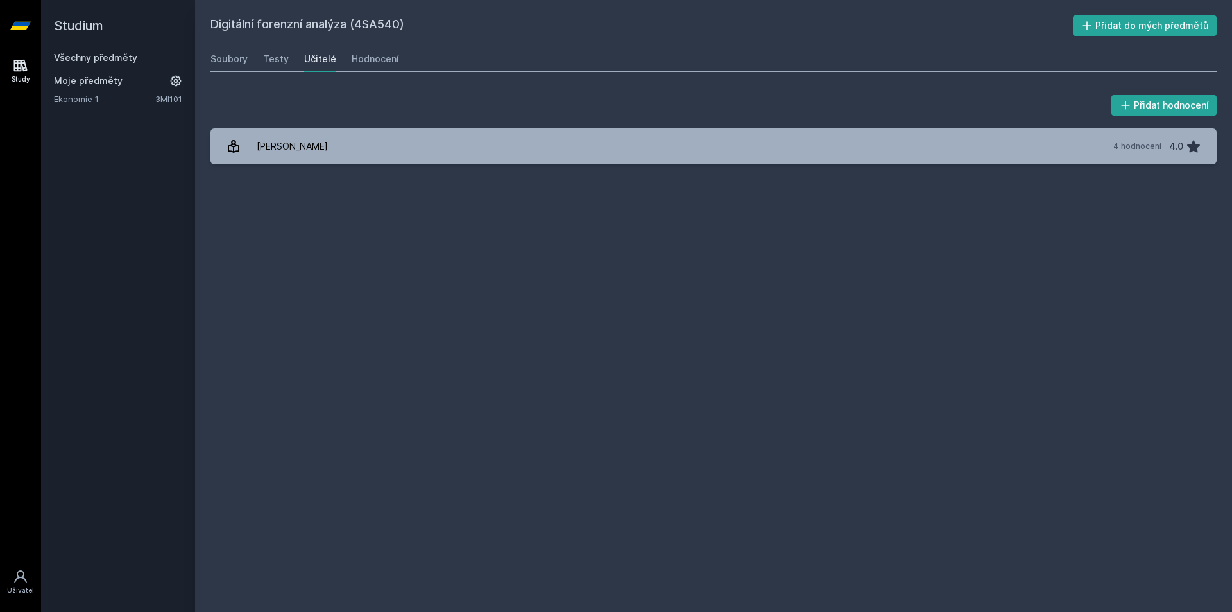
click at [114, 51] on h2 "Studium" at bounding box center [118, 25] width 128 height 51
click at [114, 55] on link "Všechny předměty" at bounding box center [95, 57] width 83 height 11
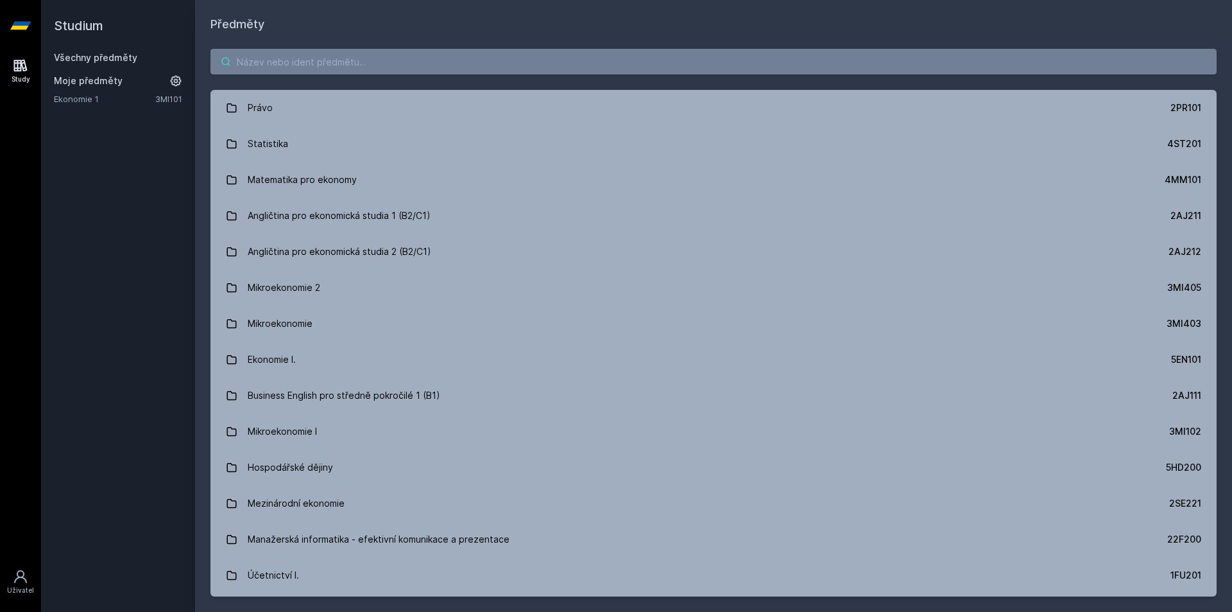
click at [340, 55] on input "search" at bounding box center [713, 62] width 1006 height 26
paste input "4IZ563"
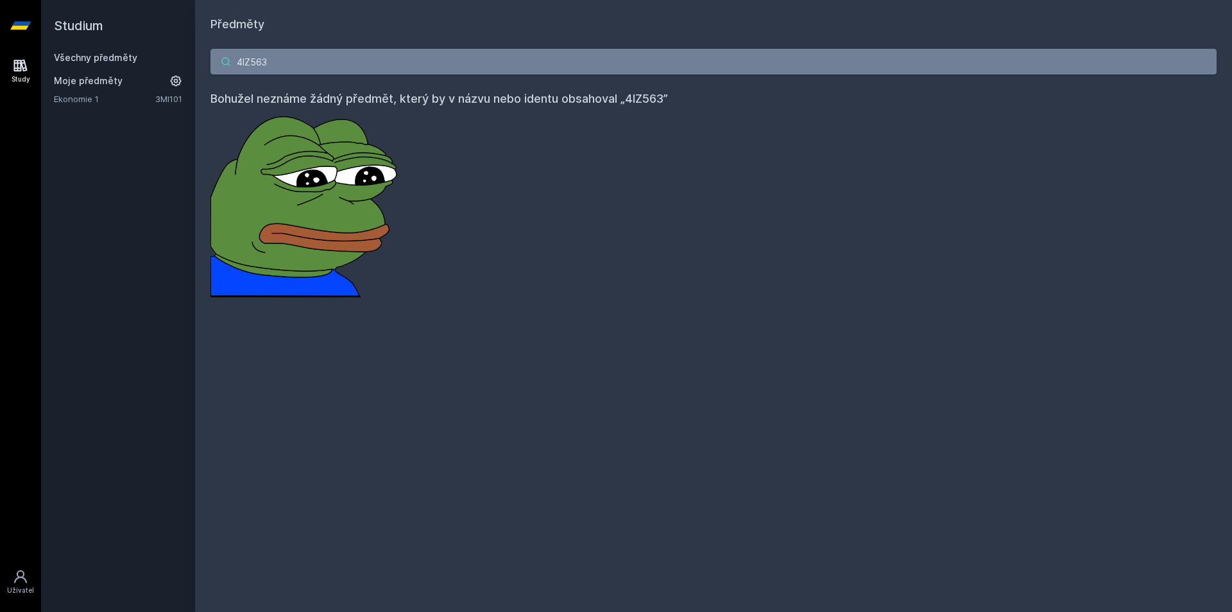
drag, startPoint x: 417, startPoint y: 67, endPoint x: 120, endPoint y: 57, distance: 297.2
click at [120, 57] on div "Studium Všechny předměty Moje předměty Ekonomie 1 3MI101 Předměty 4IZ563 Bohuže…" at bounding box center [636, 306] width 1191 height 612
paste input "T580"
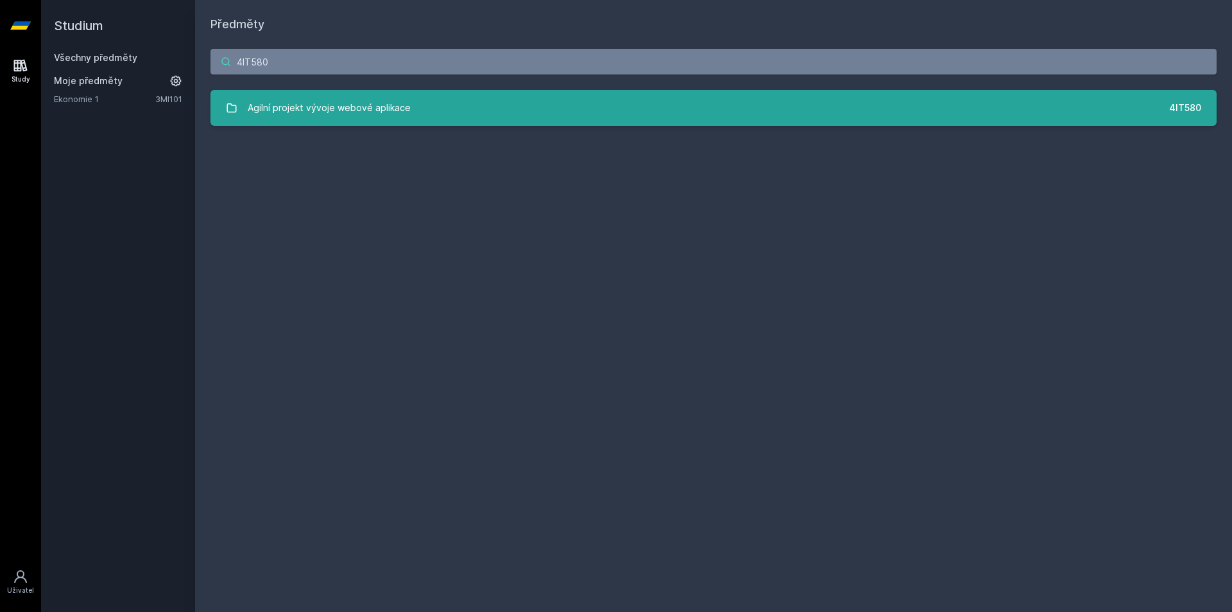
type input "4IT580"
click at [314, 100] on div "Agilní projekt vývoje webové aplikace" at bounding box center [329, 108] width 163 height 26
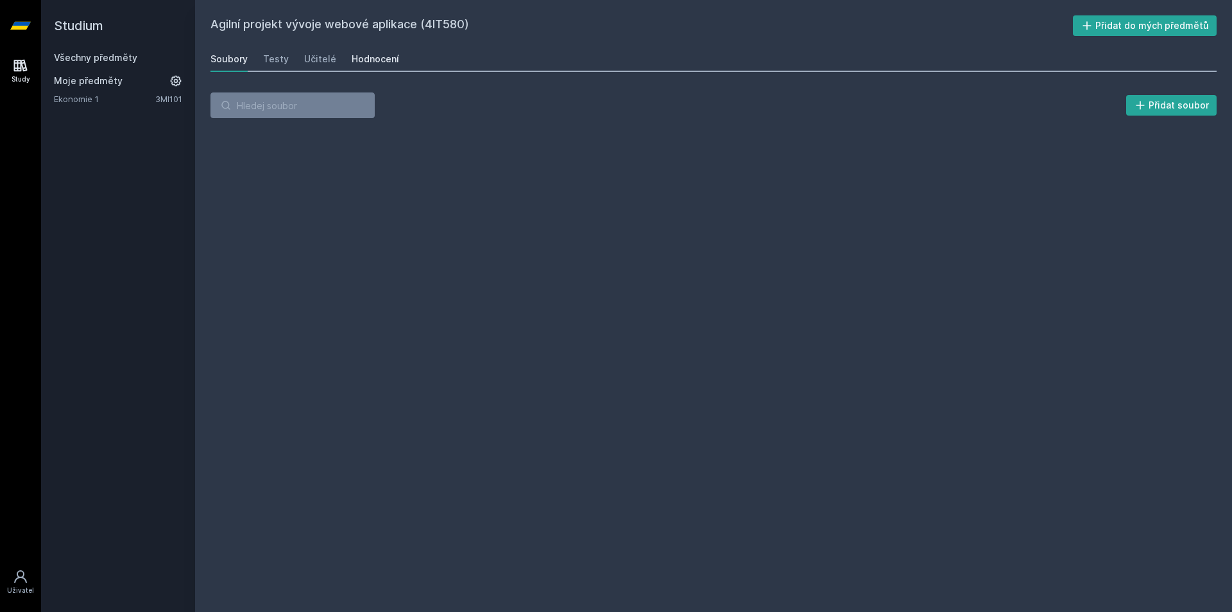
click at [367, 60] on div "Hodnocení" at bounding box center [375, 59] width 47 height 13
click at [307, 63] on div "Učitelé" at bounding box center [320, 59] width 32 height 13
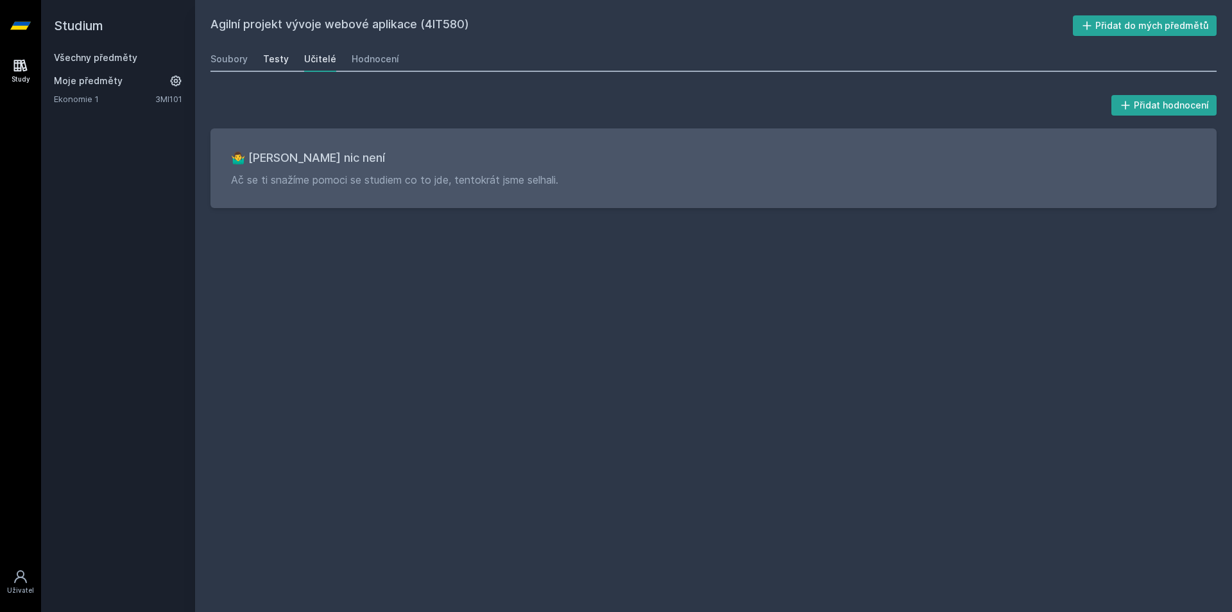
click at [278, 57] on div "Testy" at bounding box center [276, 59] width 26 height 13
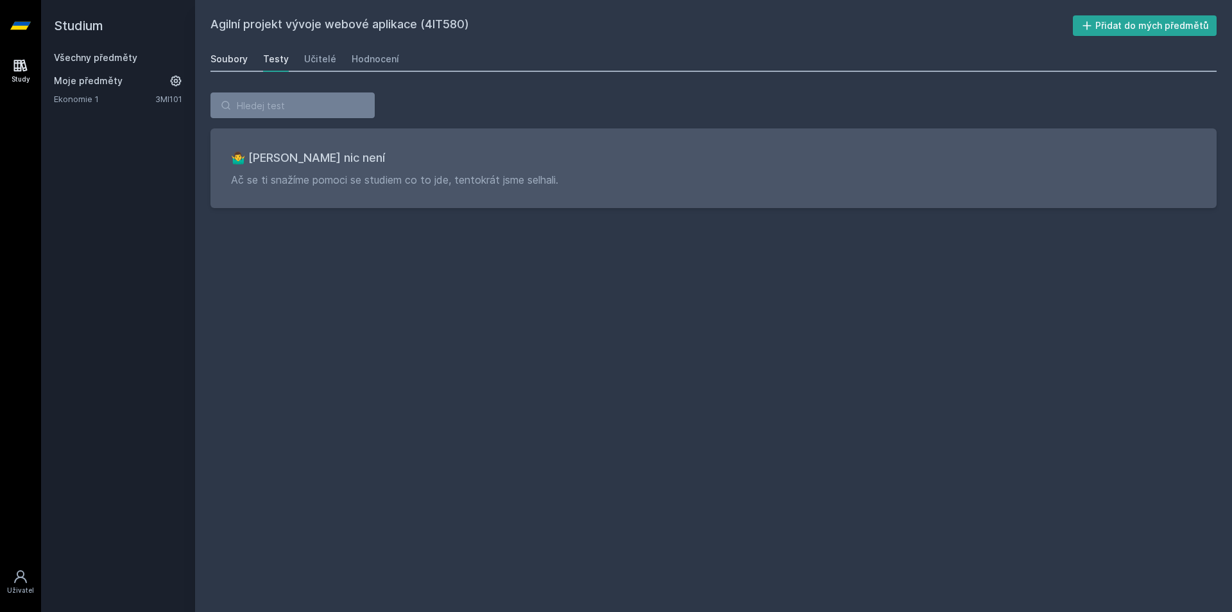
click at [233, 61] on div "Soubory" at bounding box center [228, 59] width 37 height 13
click at [101, 56] on link "Všechny předměty" at bounding box center [95, 57] width 83 height 11
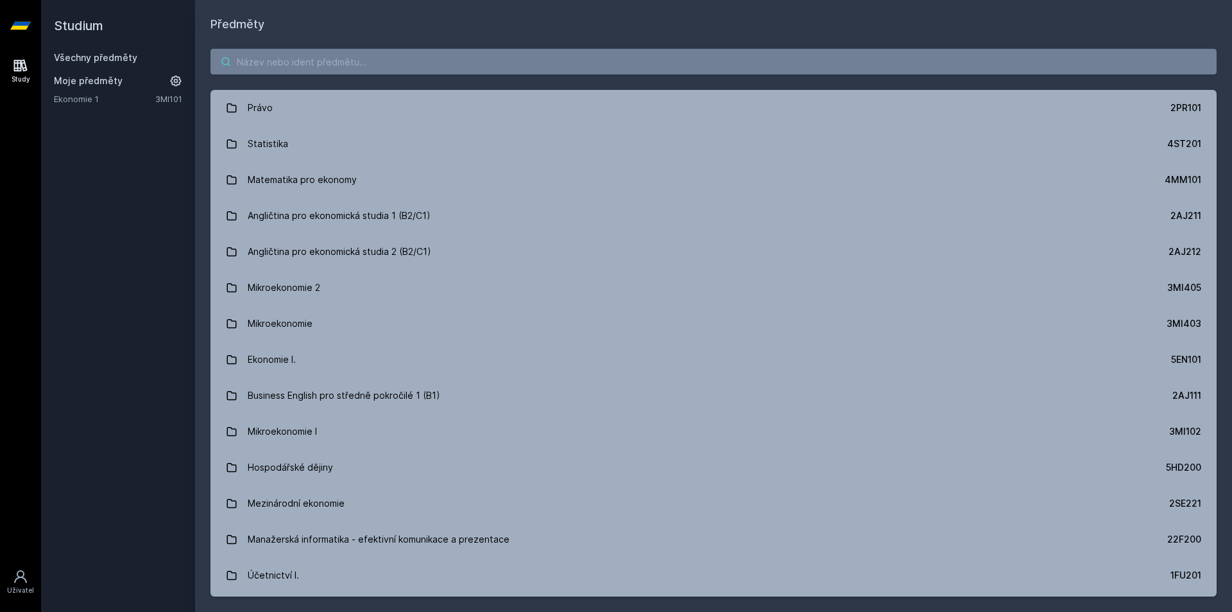
click at [341, 55] on input "search" at bounding box center [713, 62] width 1006 height 26
paste input "4IZ441"
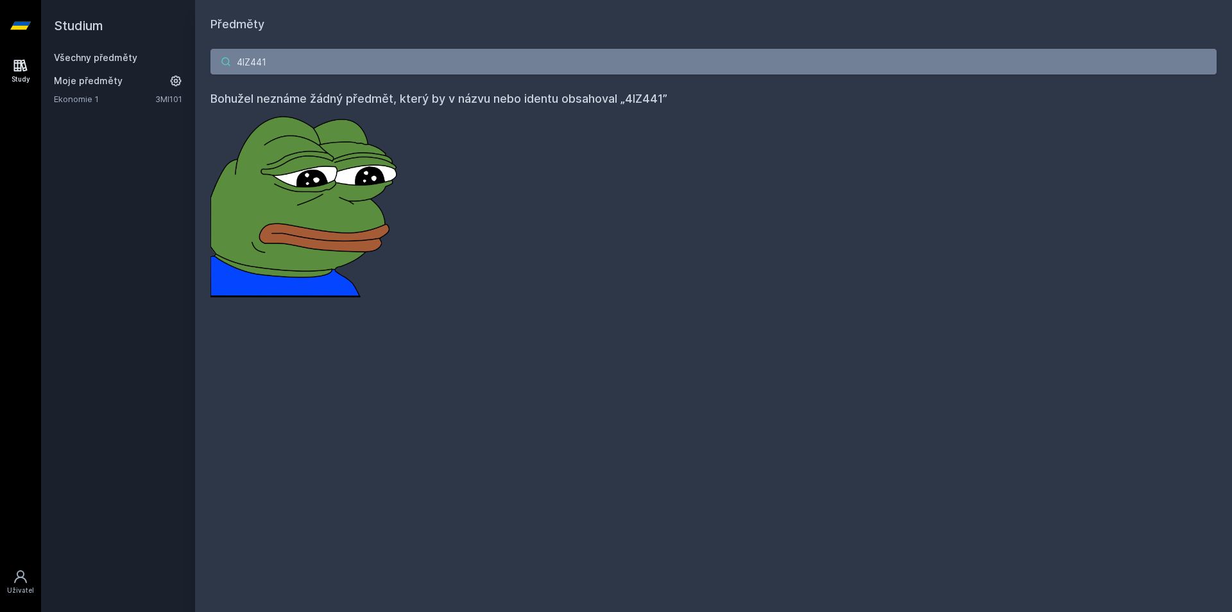
click at [301, 58] on input "4IZ441" at bounding box center [713, 62] width 1006 height 26
paste input "57"
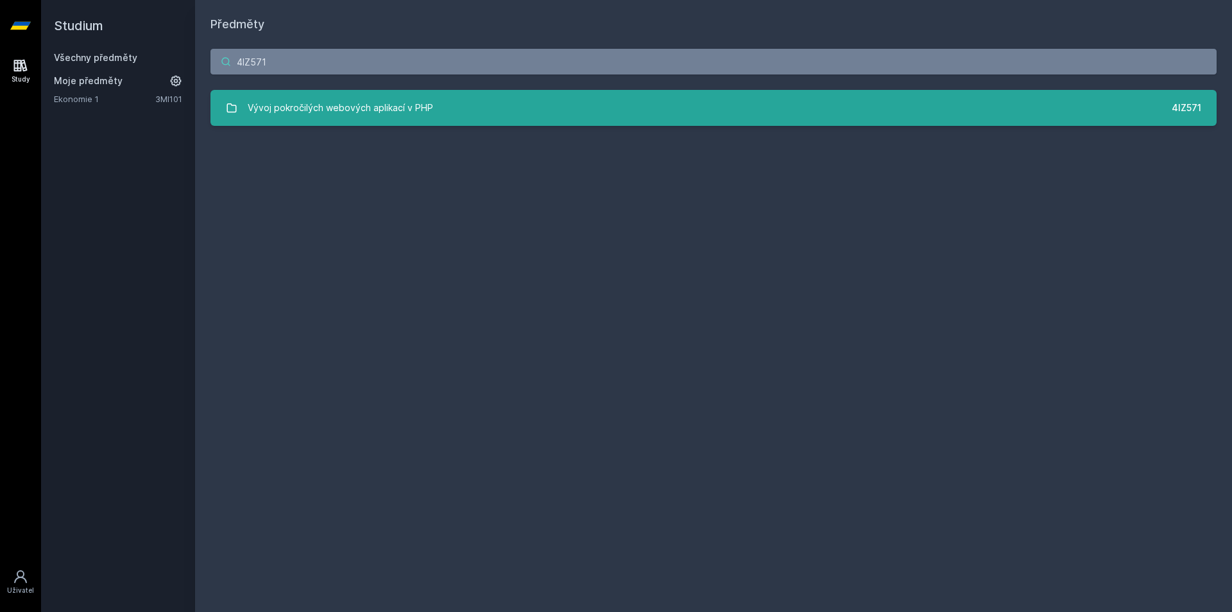
type input "4IZ571"
click at [331, 109] on div "Vývoj pokročilých webových aplikací v PHP" at bounding box center [340, 108] width 185 height 26
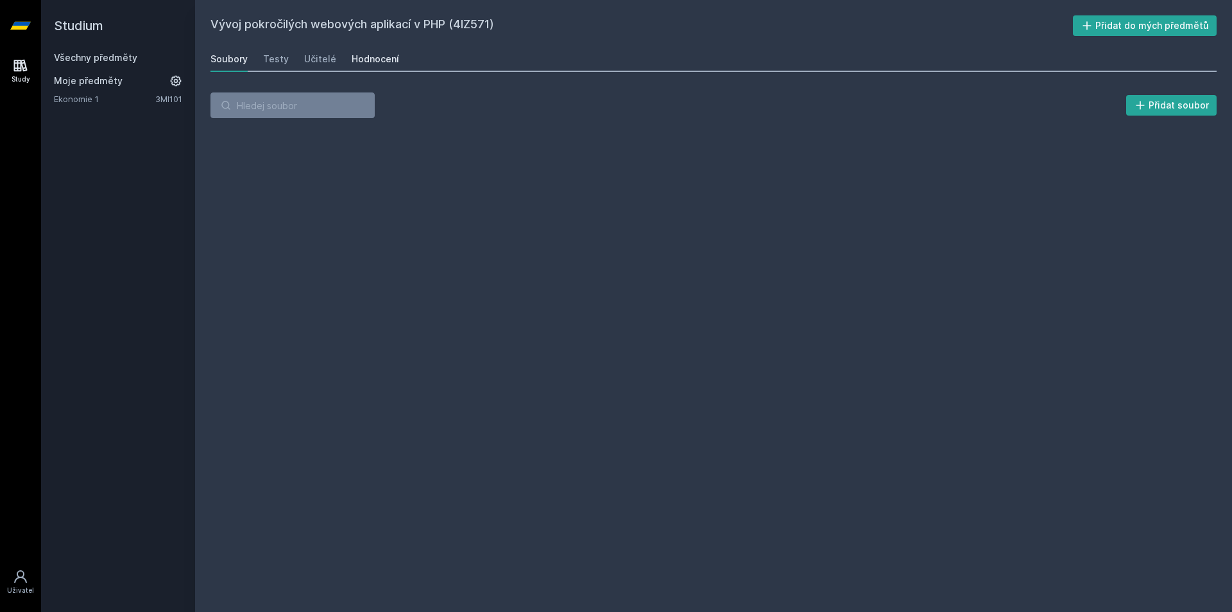
click at [355, 58] on div "Hodnocení" at bounding box center [375, 59] width 47 height 13
click at [335, 56] on div "Soubory Testy Učitelé Hodnocení" at bounding box center [713, 59] width 1006 height 26
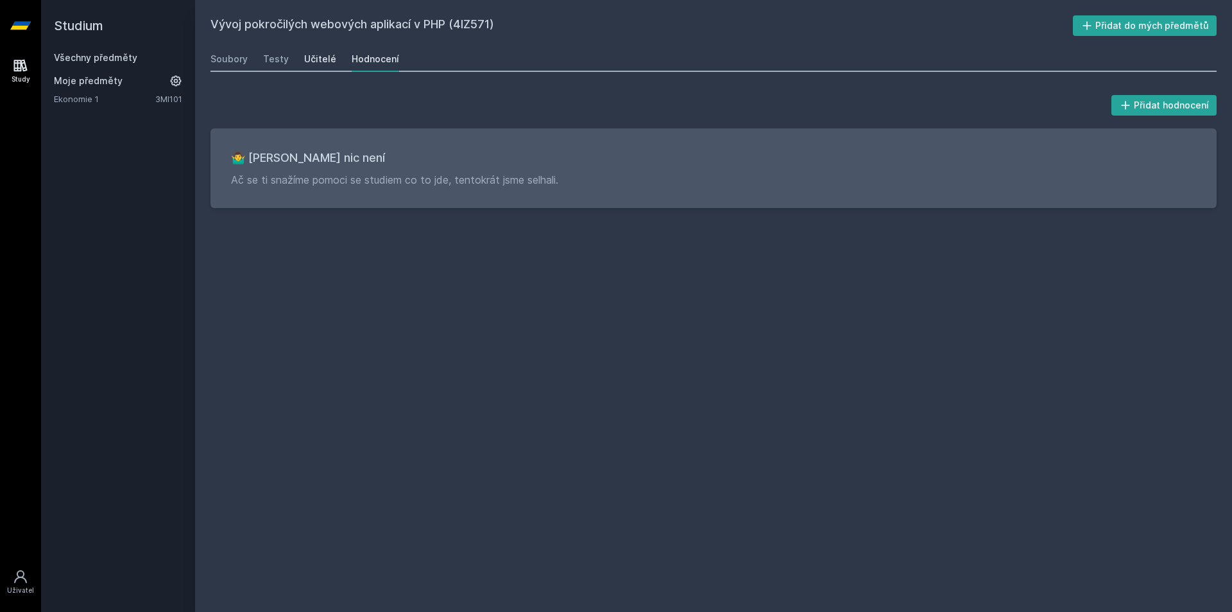
click at [324, 59] on div "Učitelé" at bounding box center [320, 59] width 32 height 13
click at [269, 60] on div "Testy" at bounding box center [276, 59] width 26 height 13
